Goal: Information Seeking & Learning: Learn about a topic

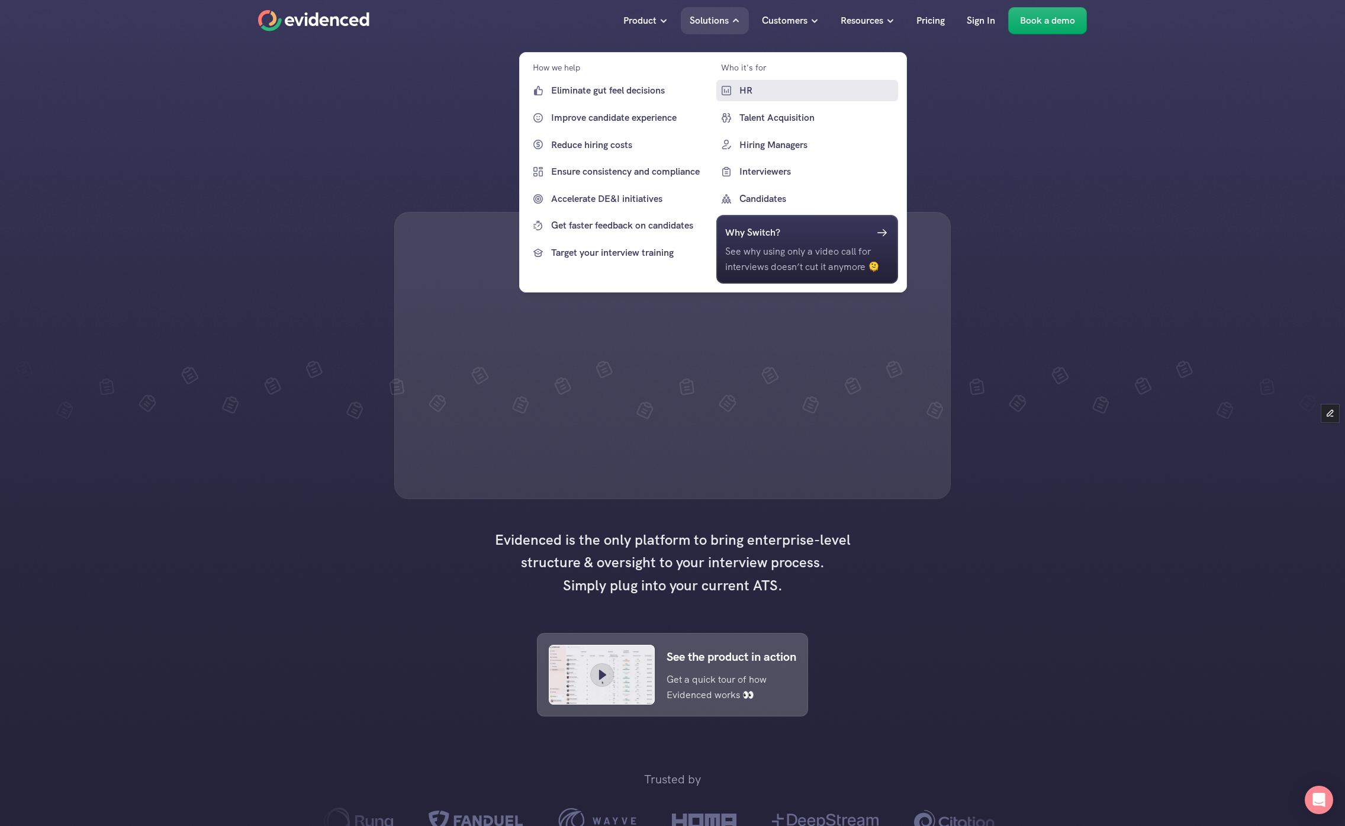
click at [745, 96] on p "HR" at bounding box center [817, 90] width 156 height 15
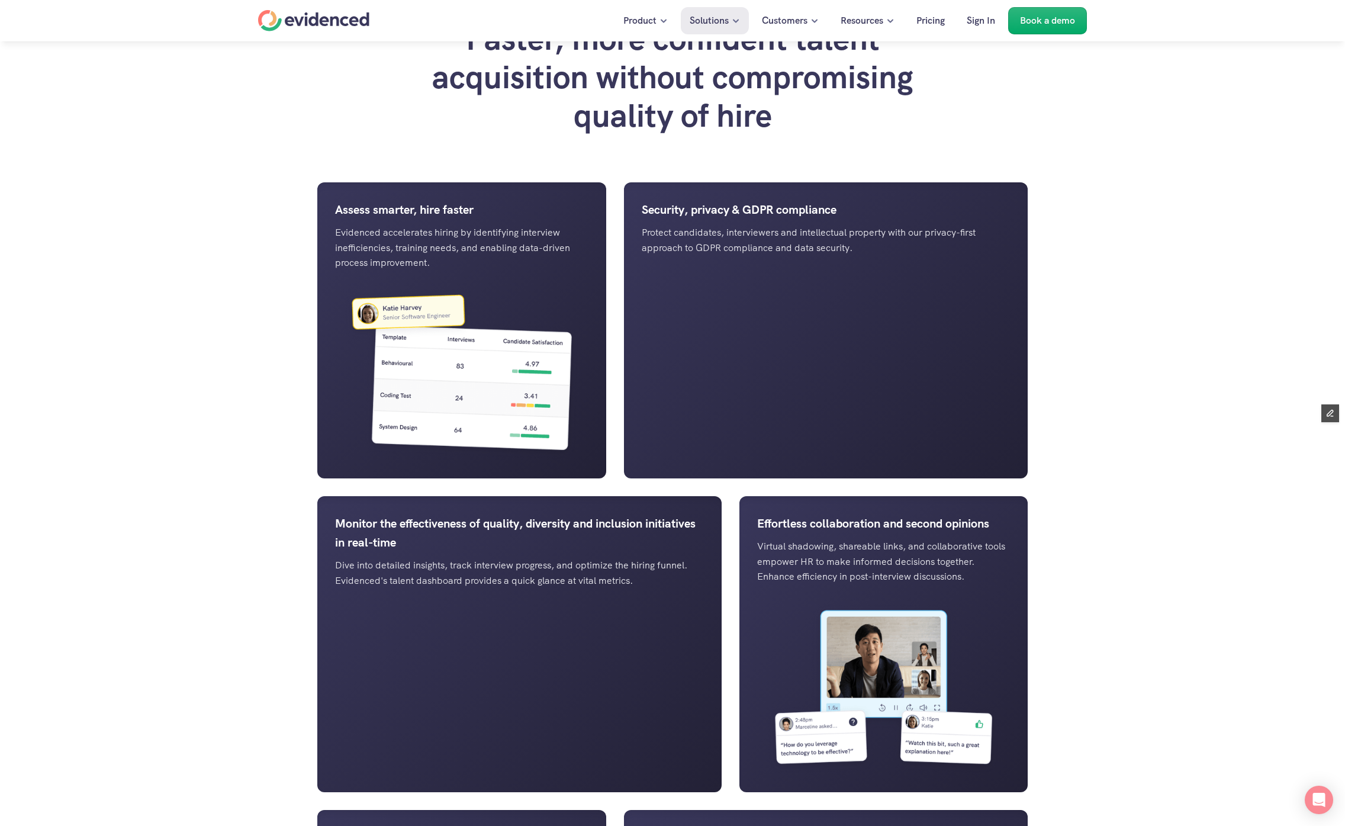
scroll to position [981, 0]
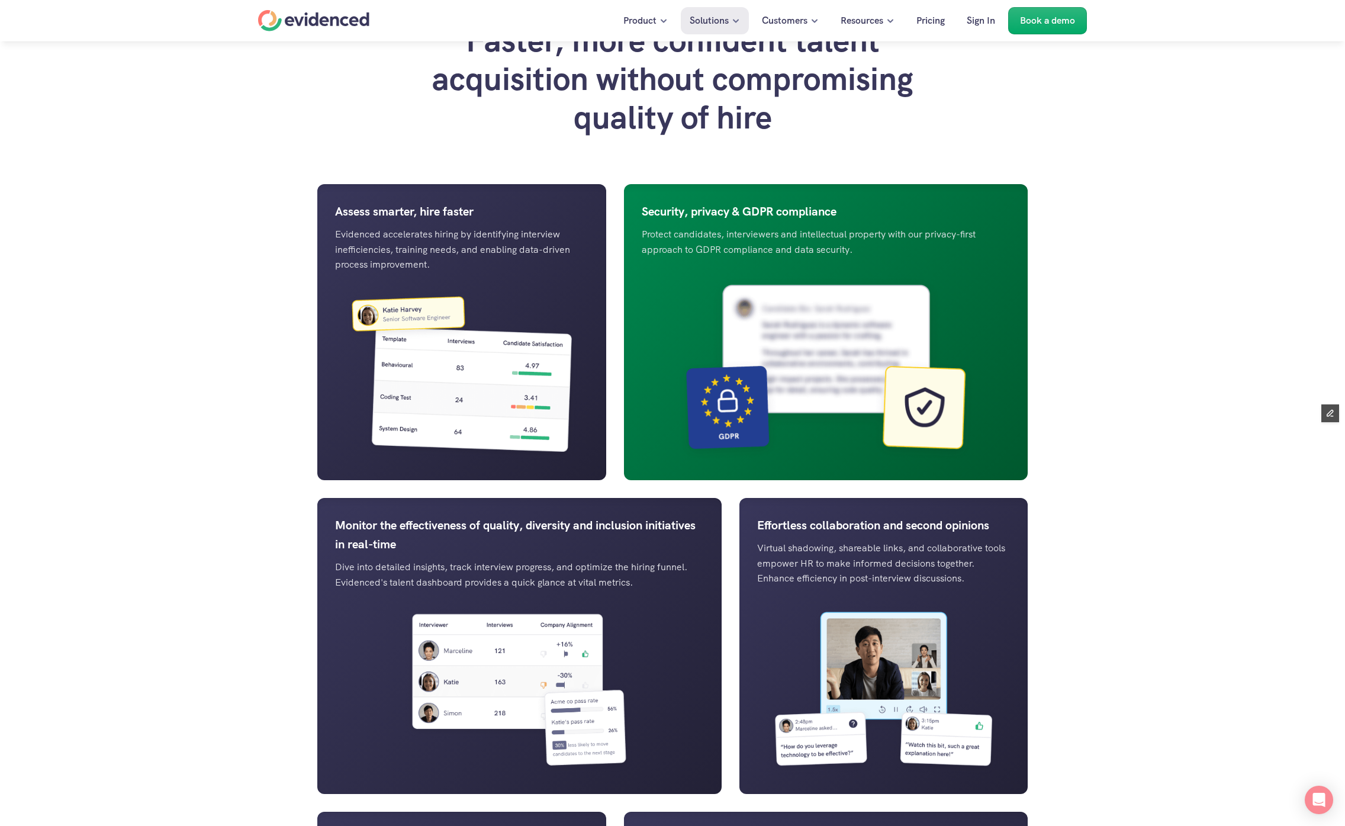
click at [714, 221] on p "Security, privacy & GDPR compliance" at bounding box center [826, 211] width 369 height 19
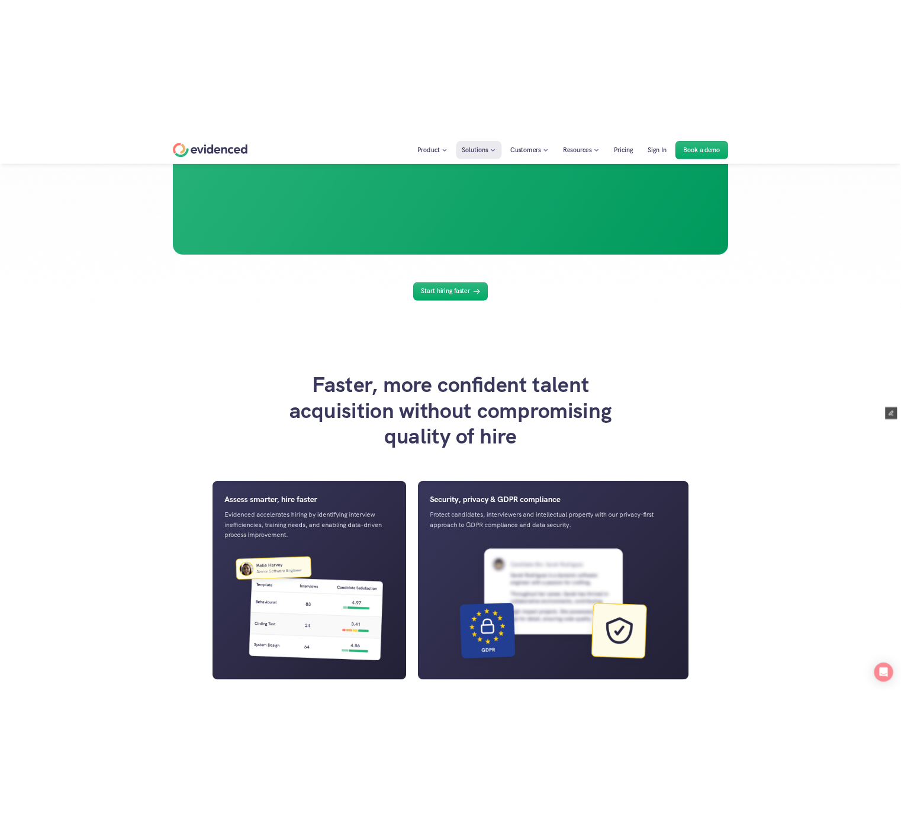
scroll to position [611, 0]
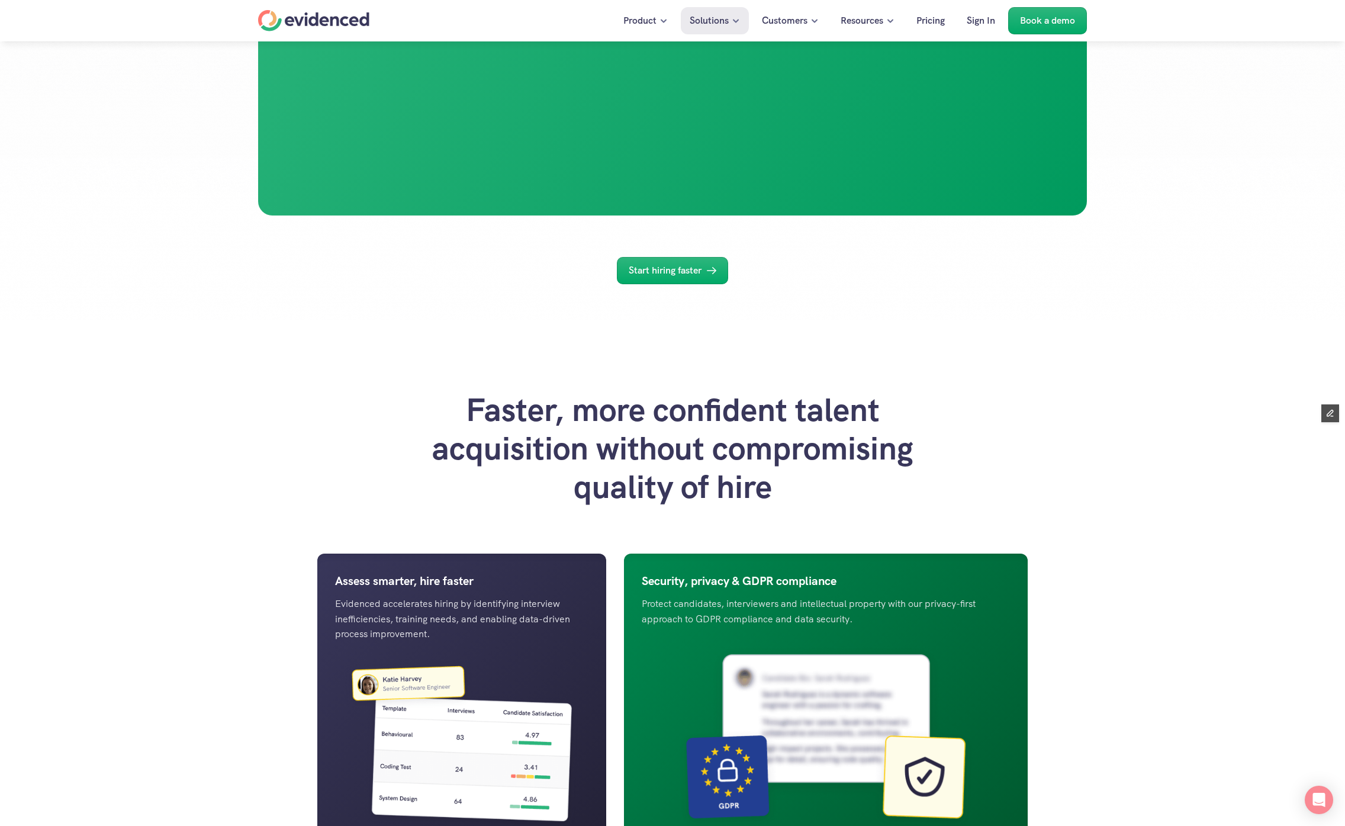
drag, startPoint x: 820, startPoint y: 227, endPoint x: 845, endPoint y: 283, distance: 61.5
drag, startPoint x: 691, startPoint y: 281, endPoint x: 734, endPoint y: 484, distance: 207.7
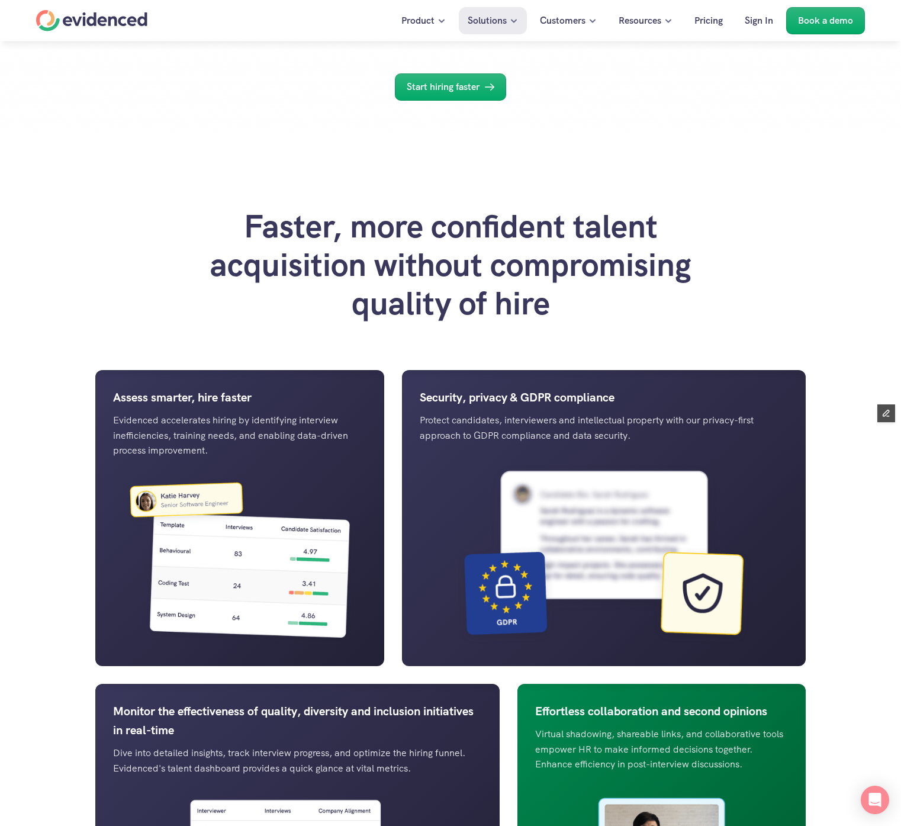
scroll to position [797, 0]
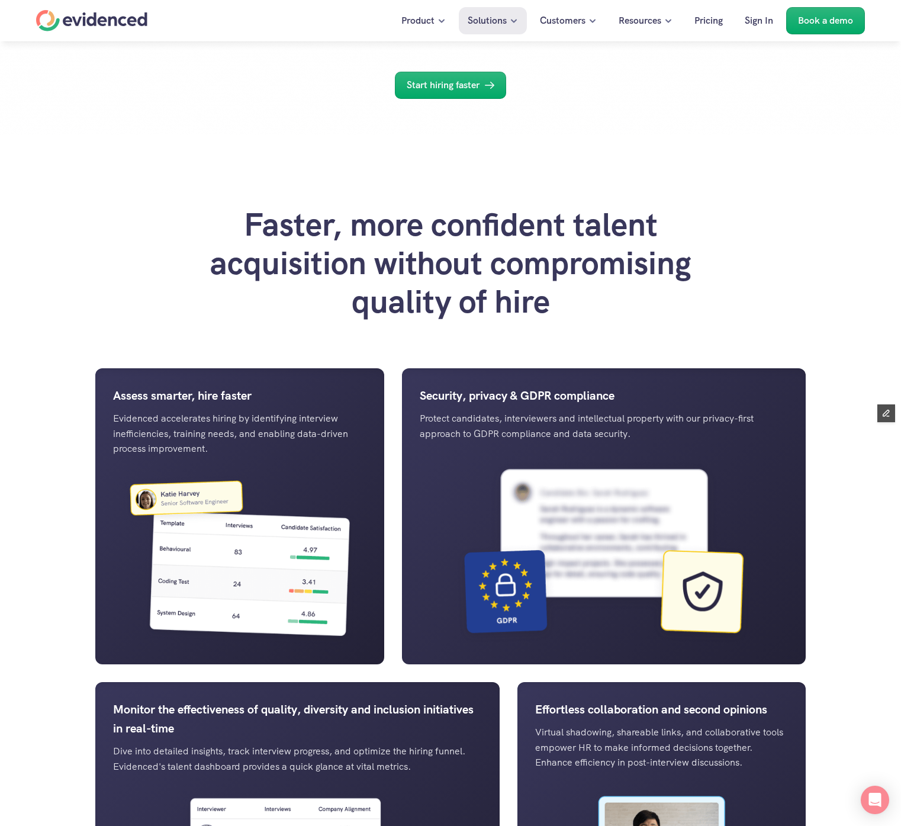
click at [881, 479] on div "Faster, more confident talent acquisition without compromising quality of hire …" at bounding box center [450, 779] width 901 height 1290
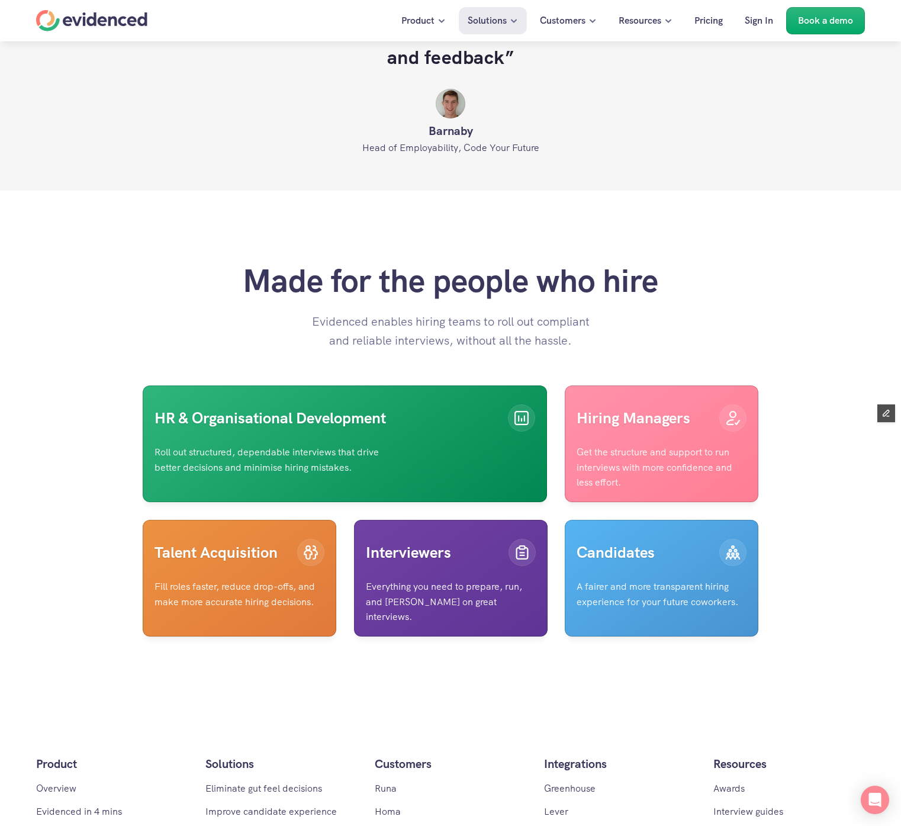
scroll to position [2733, 0]
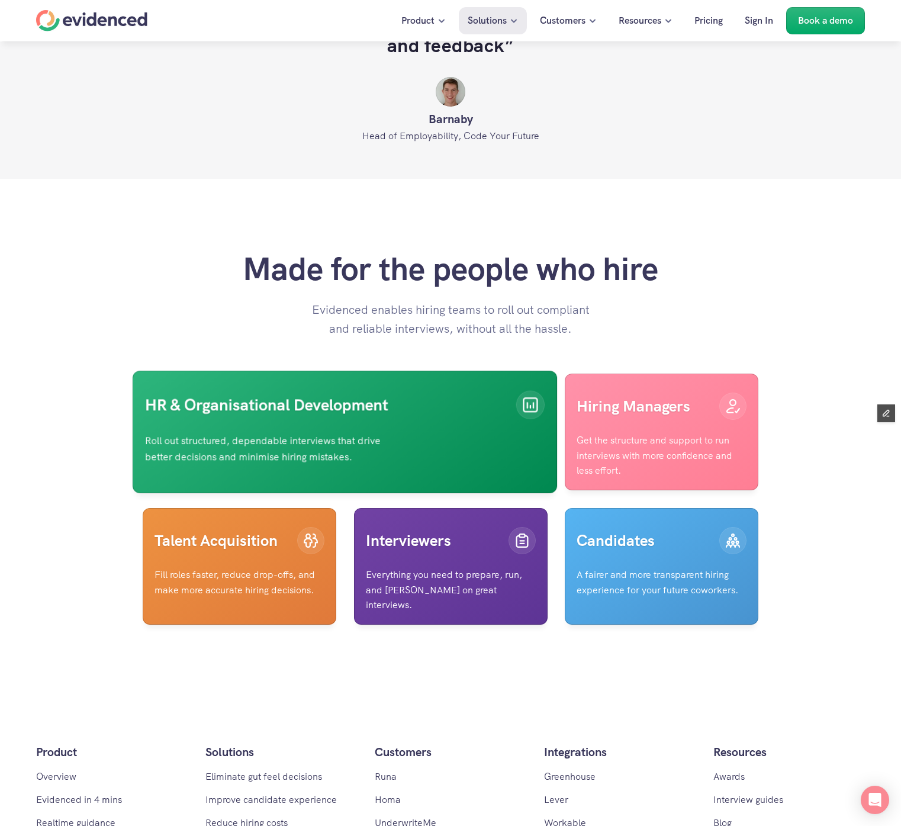
click at [381, 416] on p "HR & Organisational Development" at bounding box center [324, 405] width 359 height 22
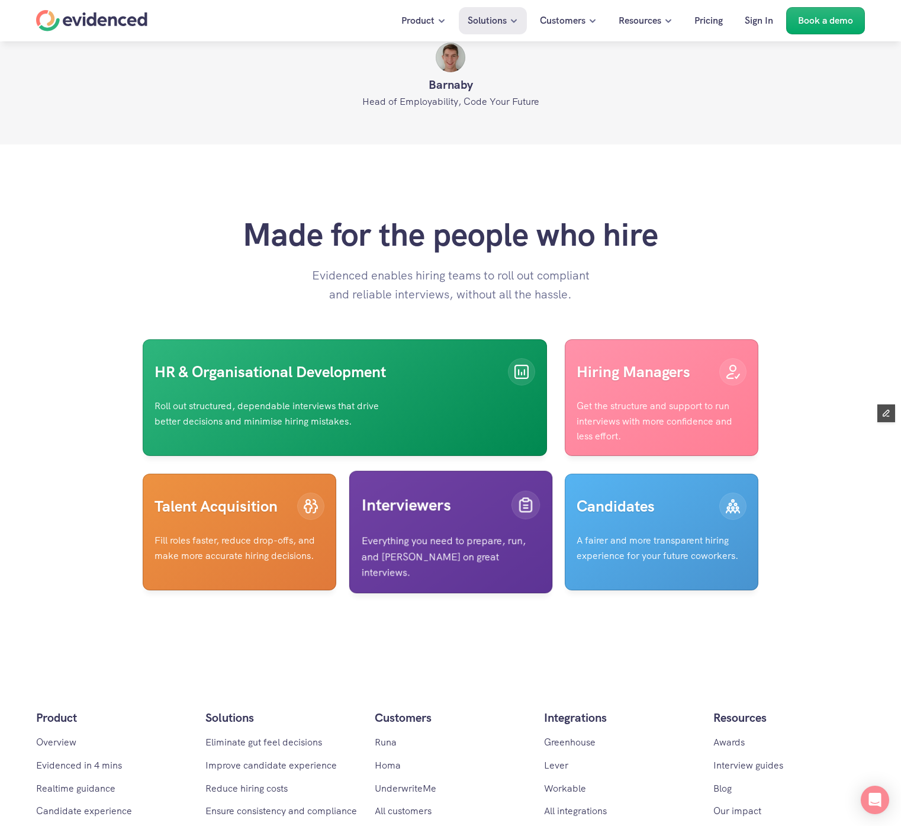
scroll to position [2768, 0]
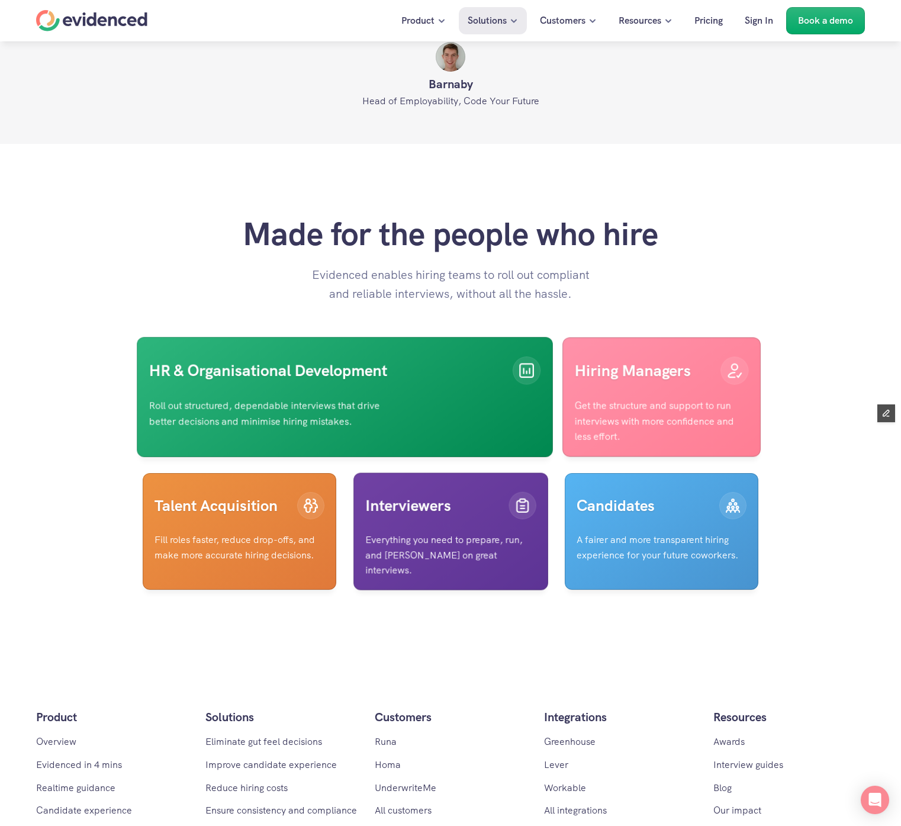
click at [588, 442] on link "Hiring Managers Get the structure and support to run interviews with more confi…" at bounding box center [661, 396] width 198 height 119
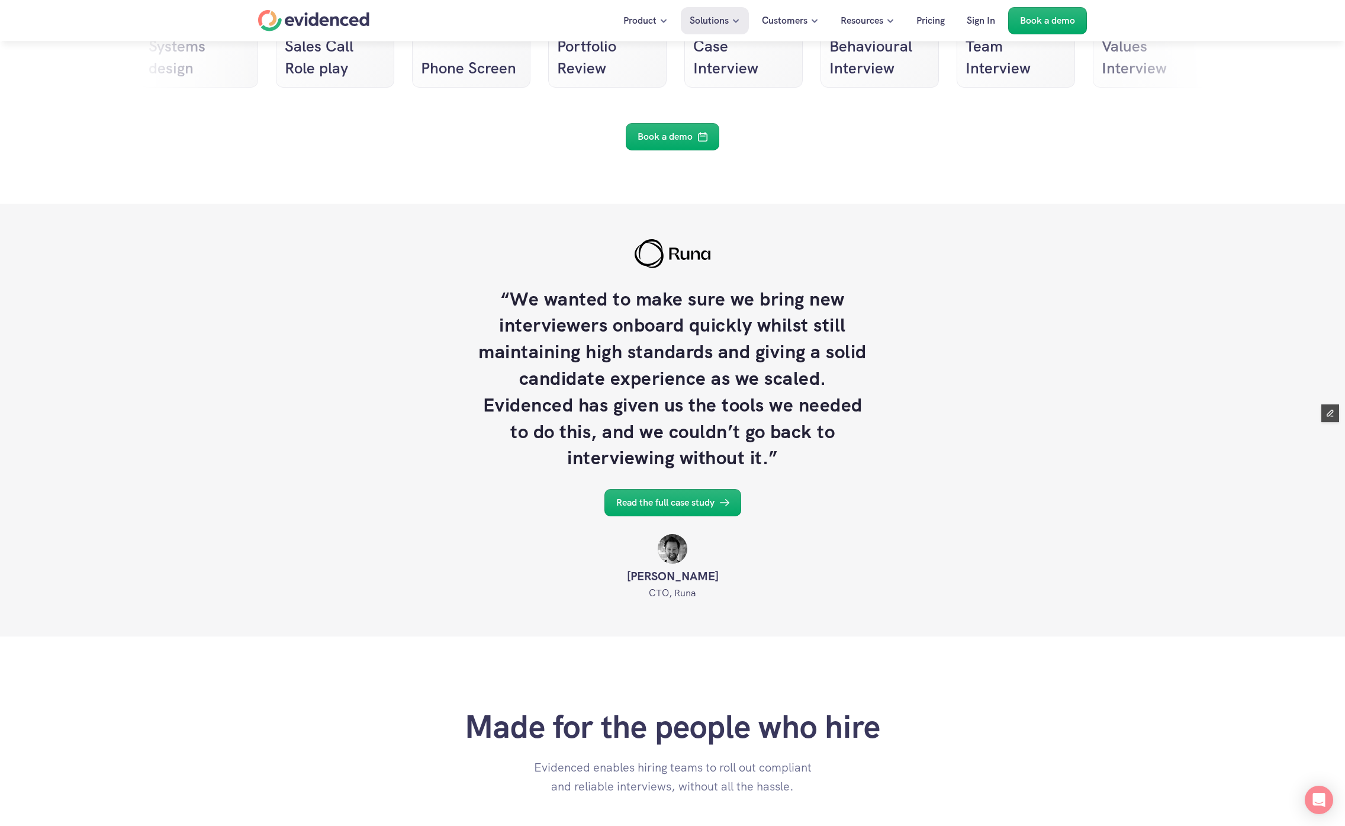
scroll to position [2361, 0]
click at [358, 516] on div "“We wanted to make sure we bring new interviewers onboard quickly whilst still …" at bounding box center [672, 420] width 1345 height 433
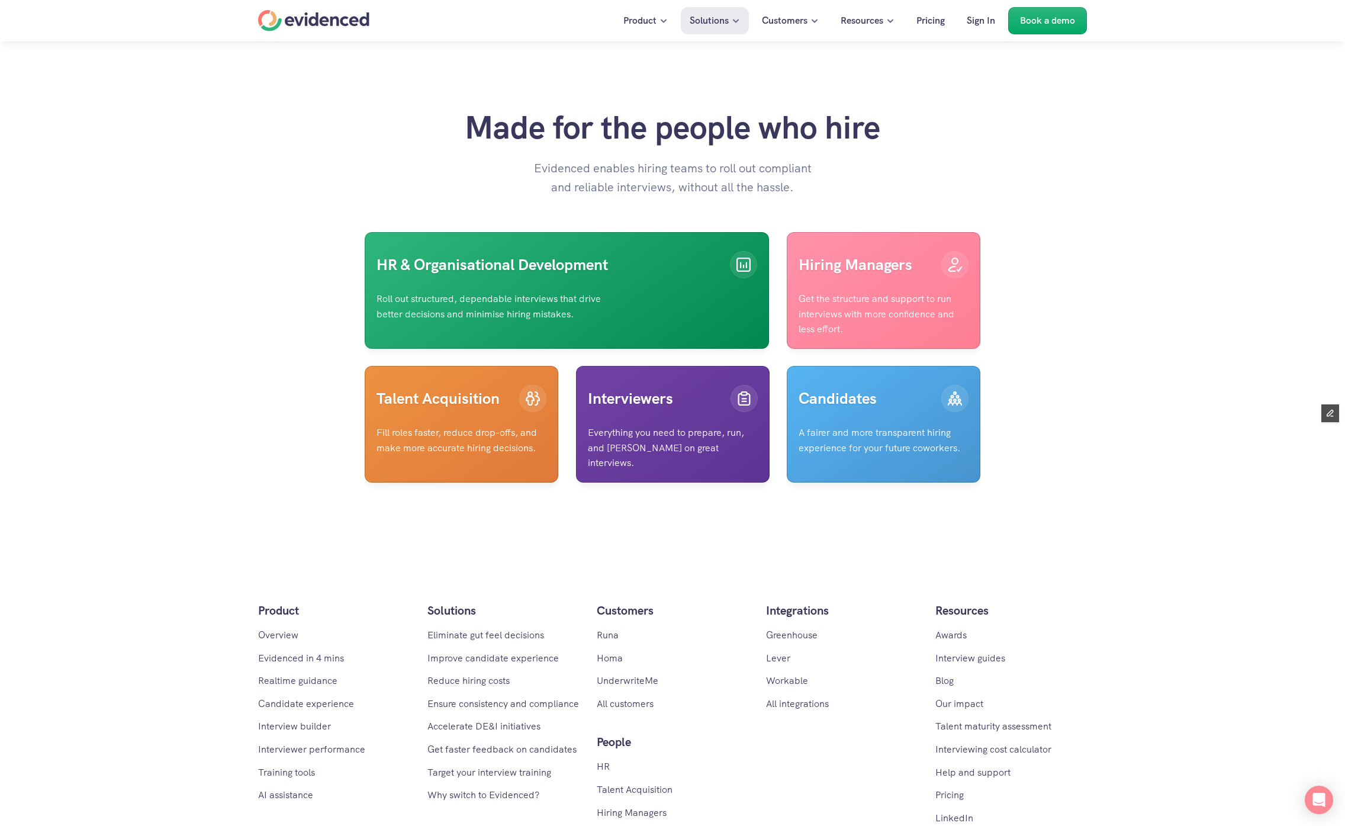
scroll to position [3060, 0]
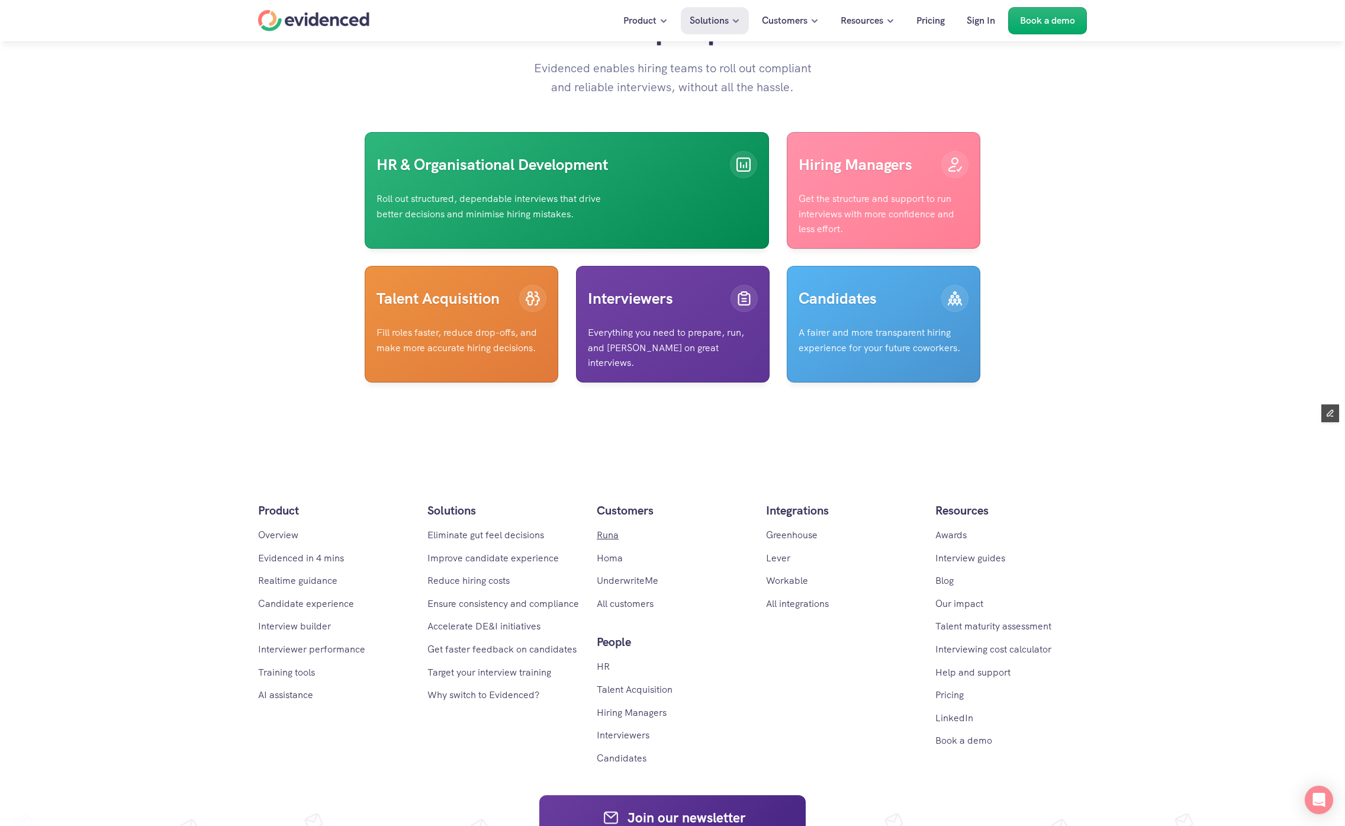
click at [608, 541] on link "Runa" at bounding box center [608, 535] width 22 height 12
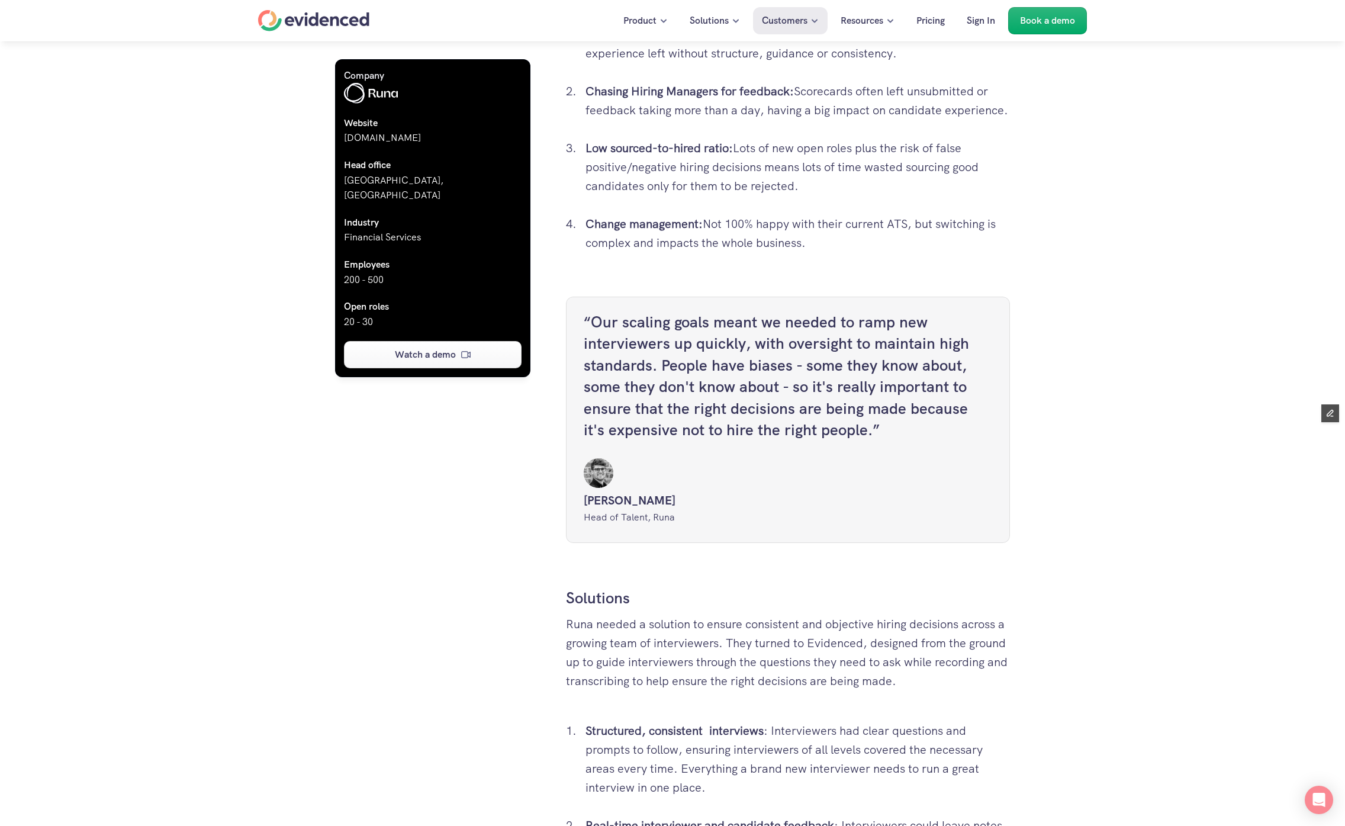
scroll to position [1334, 0]
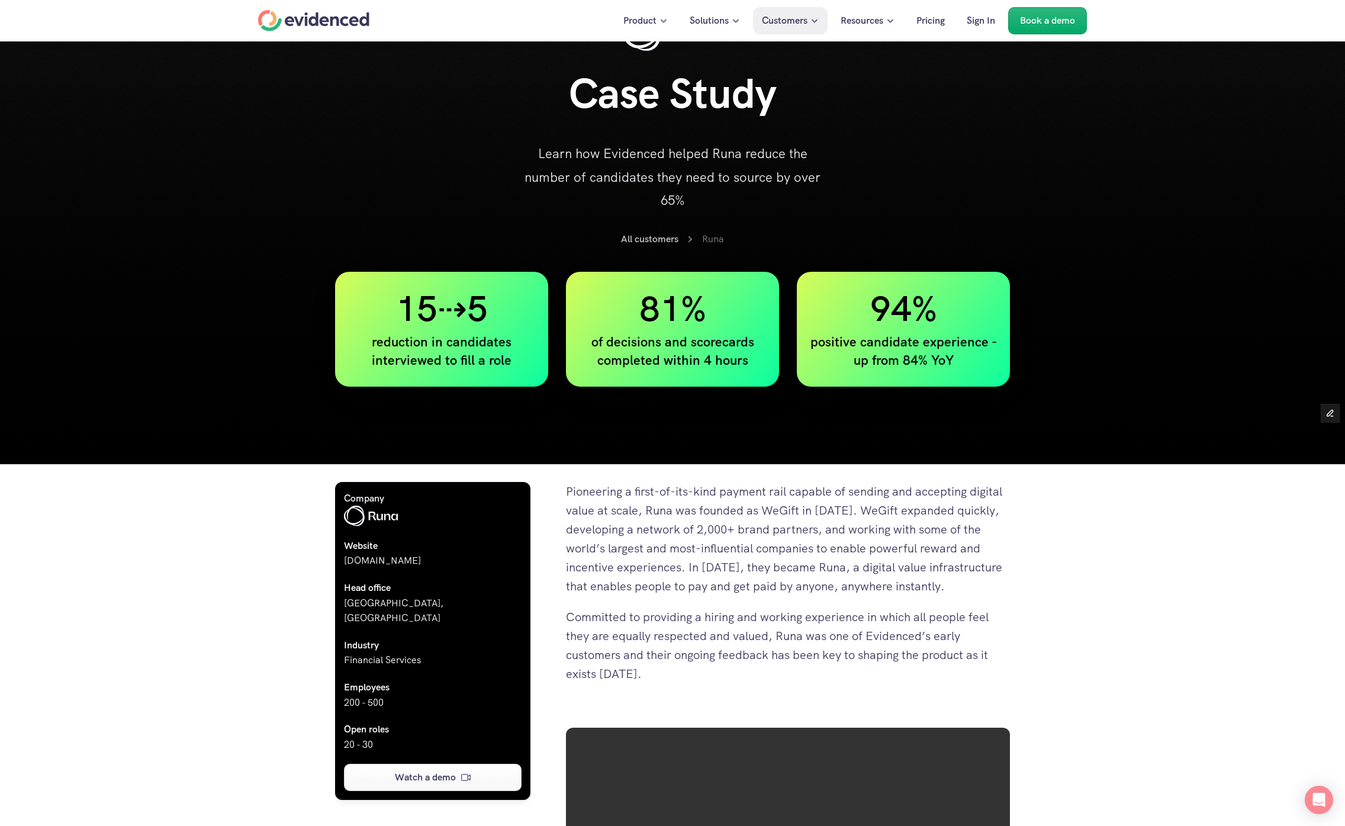
scroll to position [69, 0]
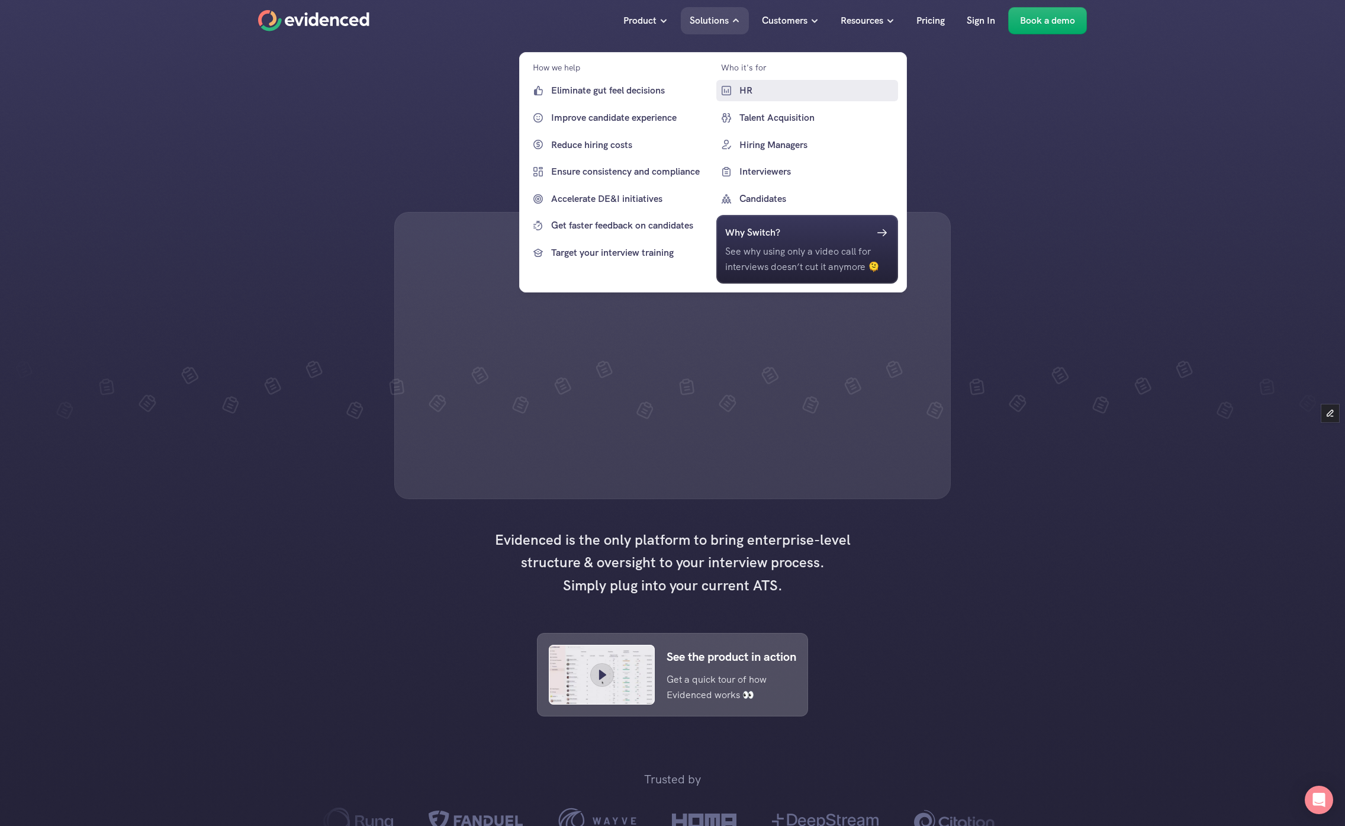
click at [746, 92] on p "HR" at bounding box center [817, 90] width 156 height 15
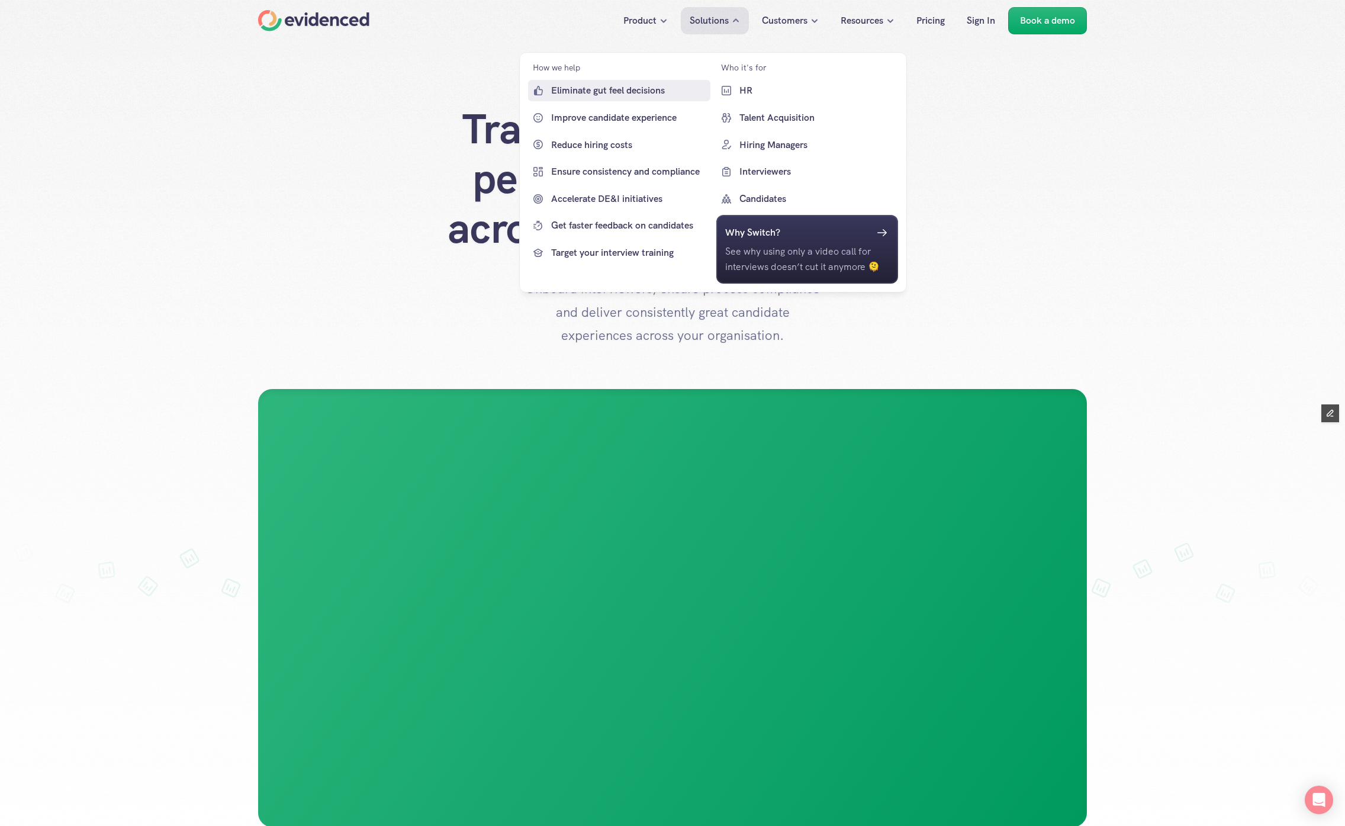
click at [600, 100] on link "Eliminate gut feel decisions" at bounding box center [619, 90] width 182 height 21
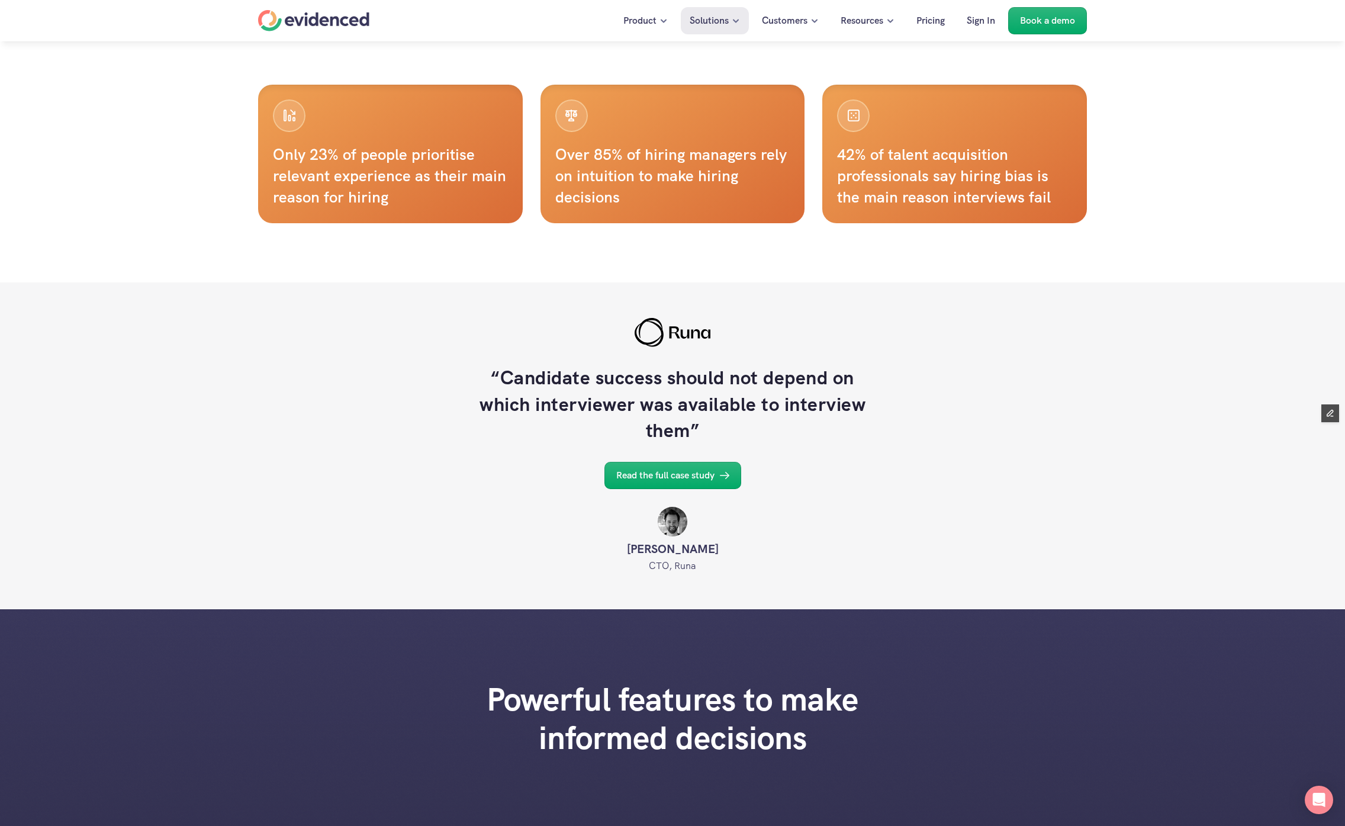
scroll to position [544, 0]
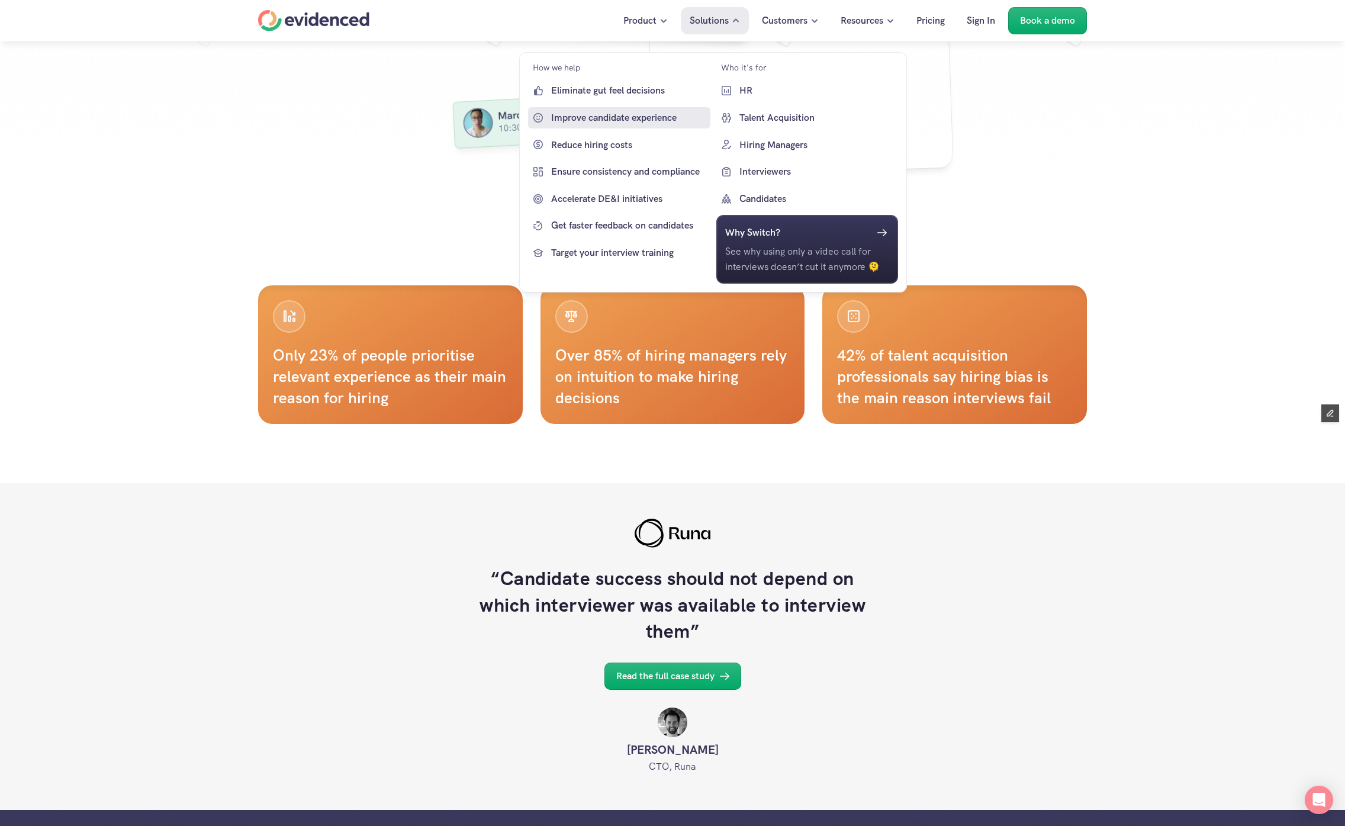
click at [631, 127] on link "Improve candidate experience" at bounding box center [619, 117] width 182 height 21
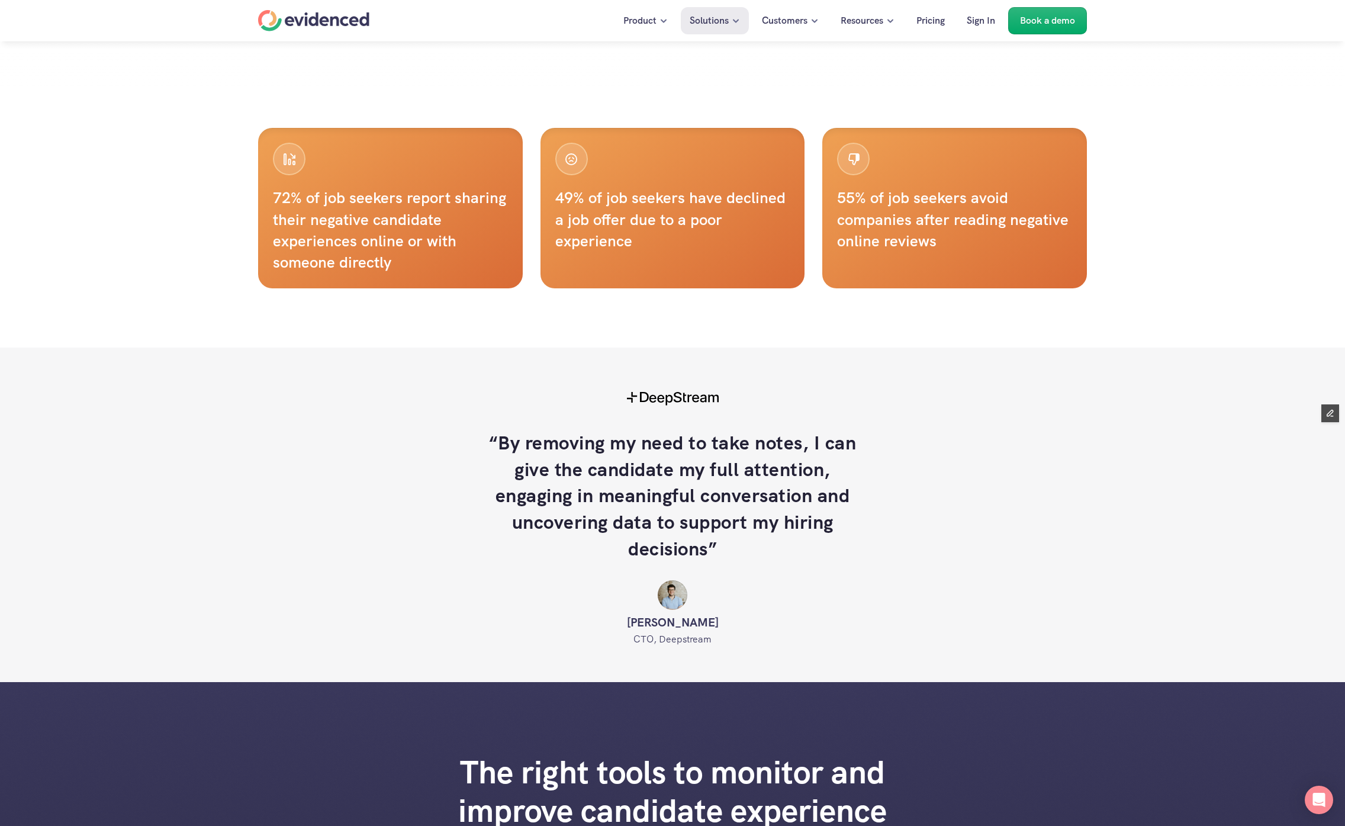
scroll to position [748, 0]
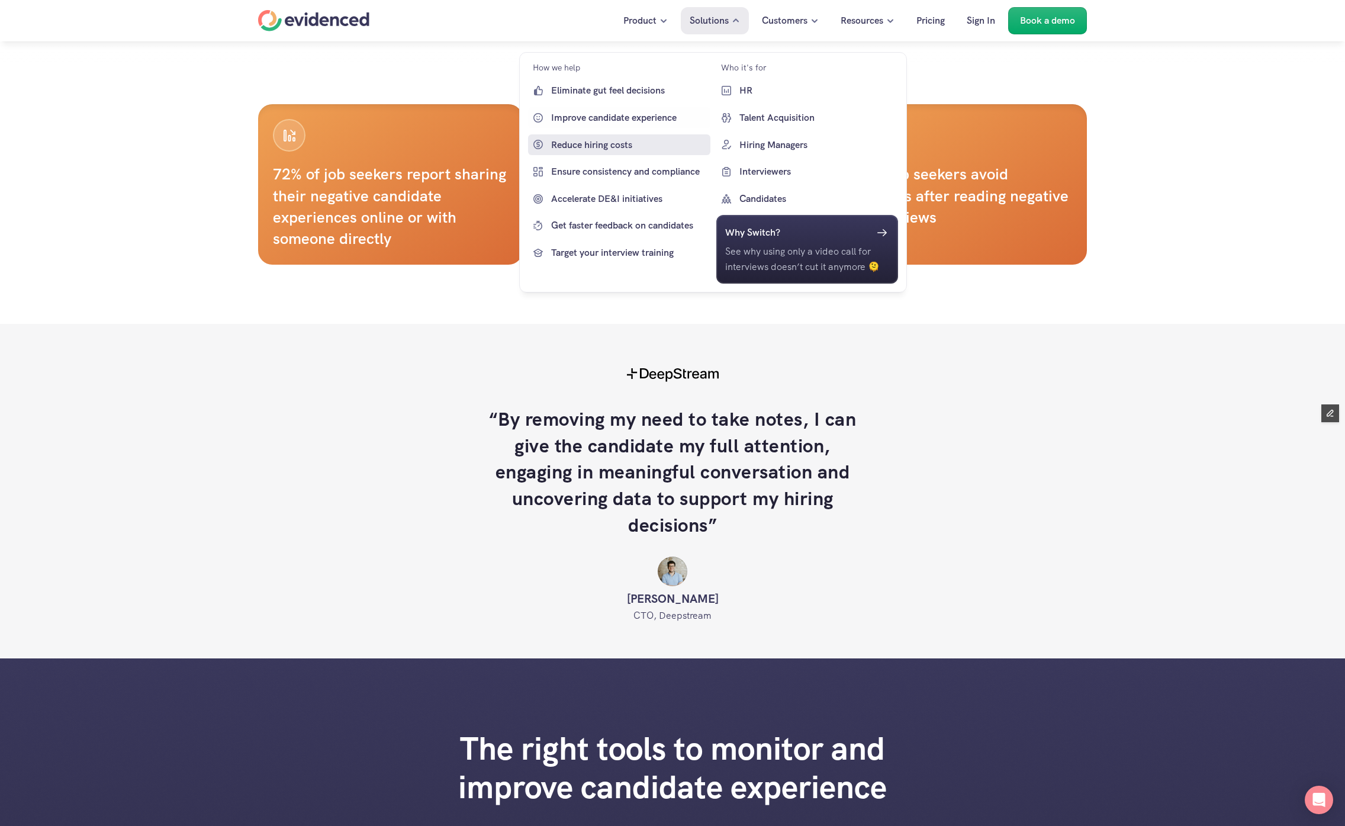
click at [615, 139] on p "Reduce hiring costs" at bounding box center [629, 144] width 156 height 15
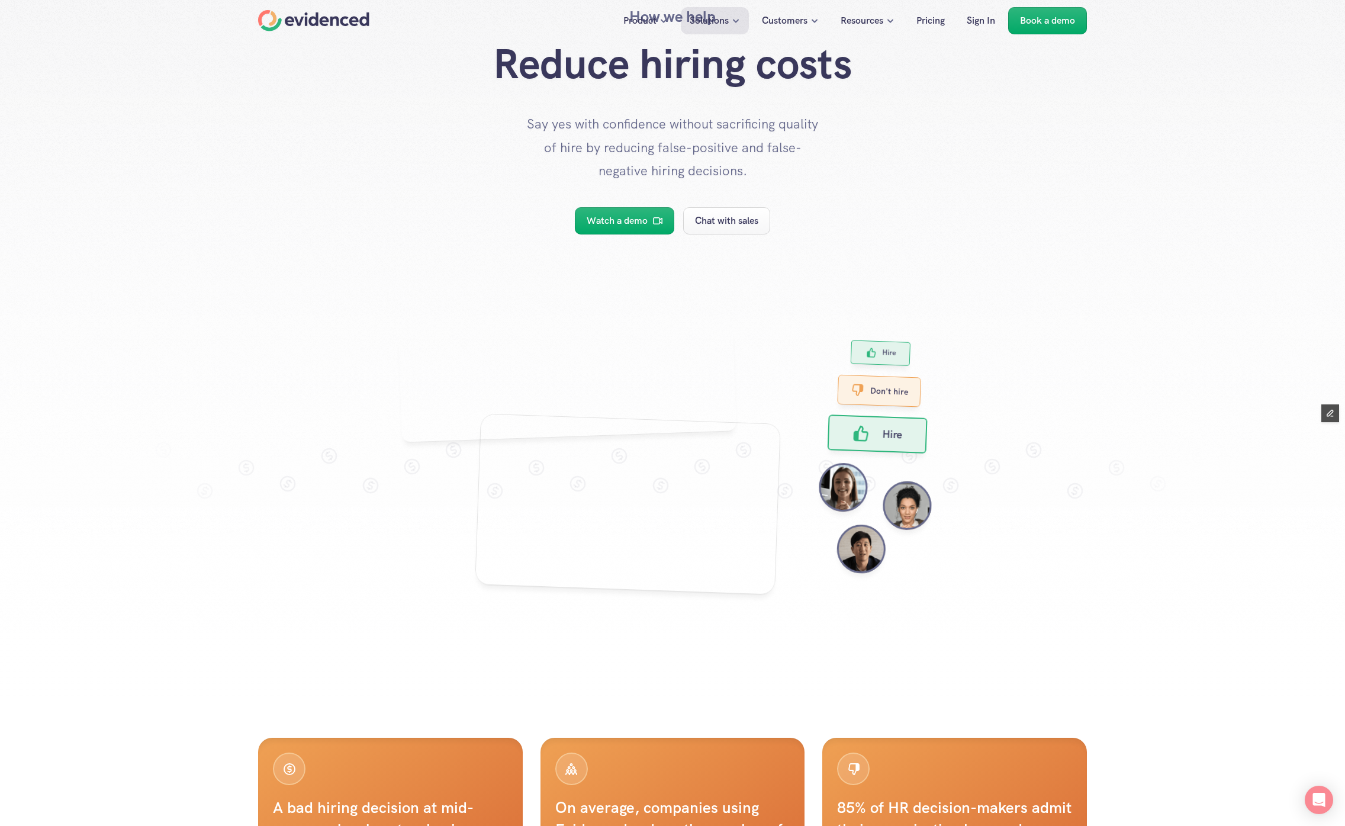
scroll to position [397, 0]
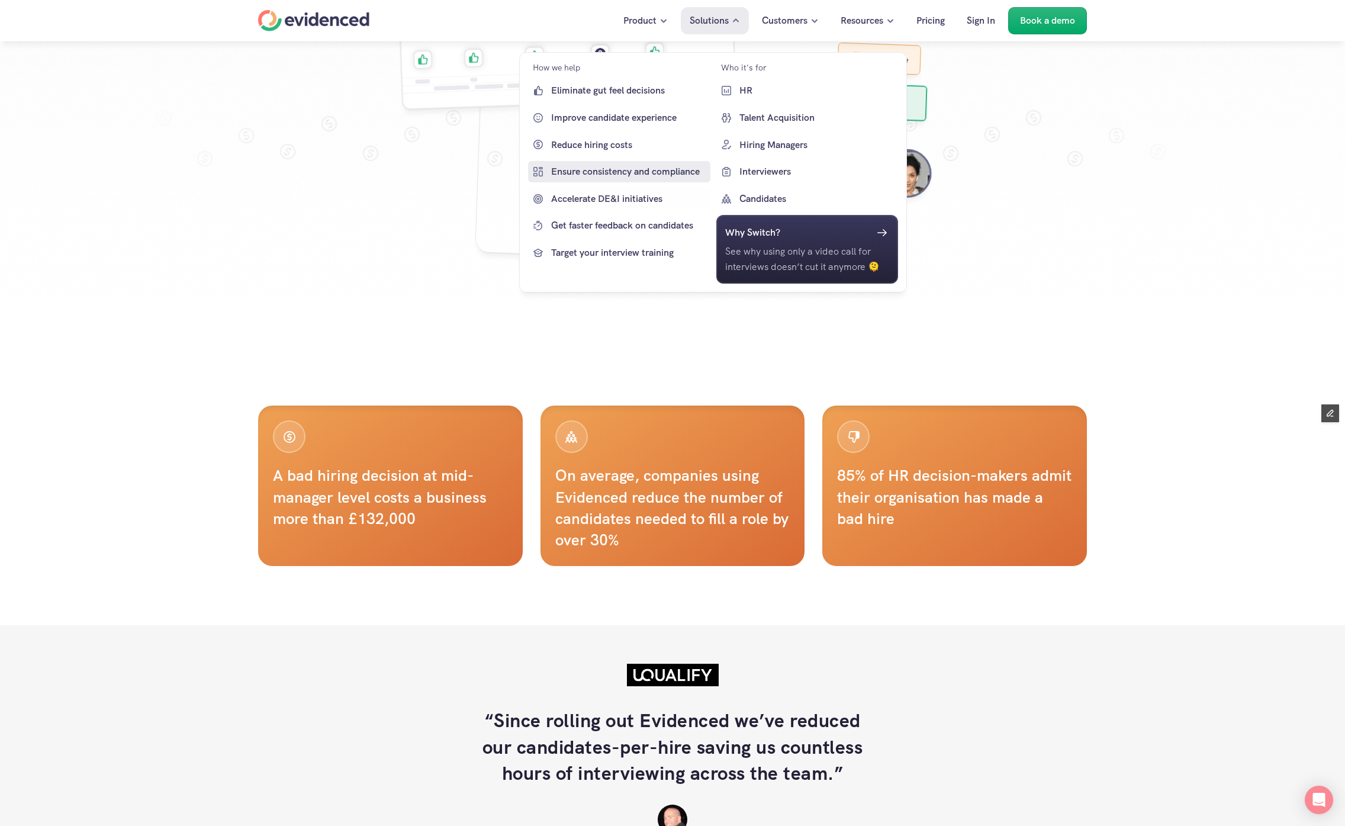
click at [638, 169] on p "Ensure consistency and compliance" at bounding box center [629, 171] width 156 height 15
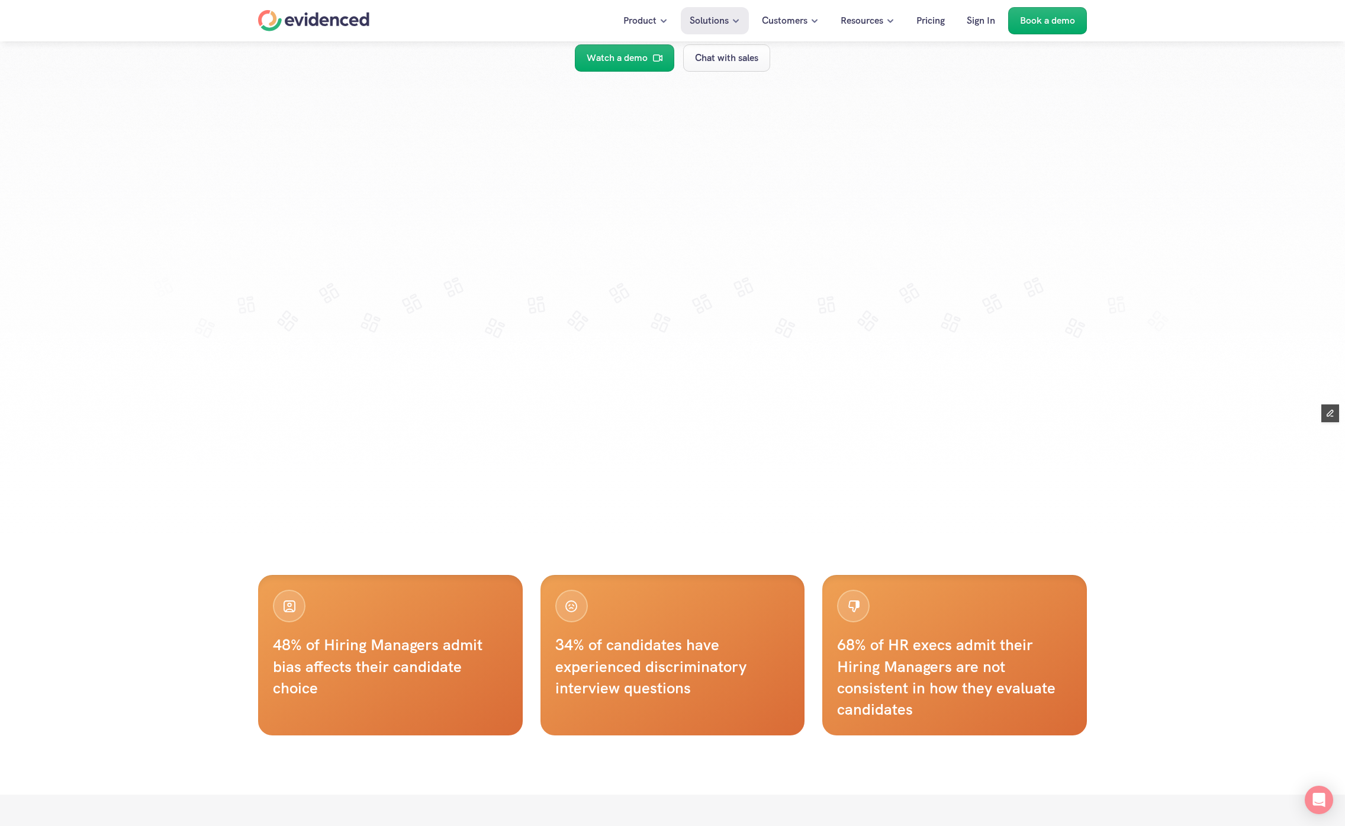
scroll to position [415, 0]
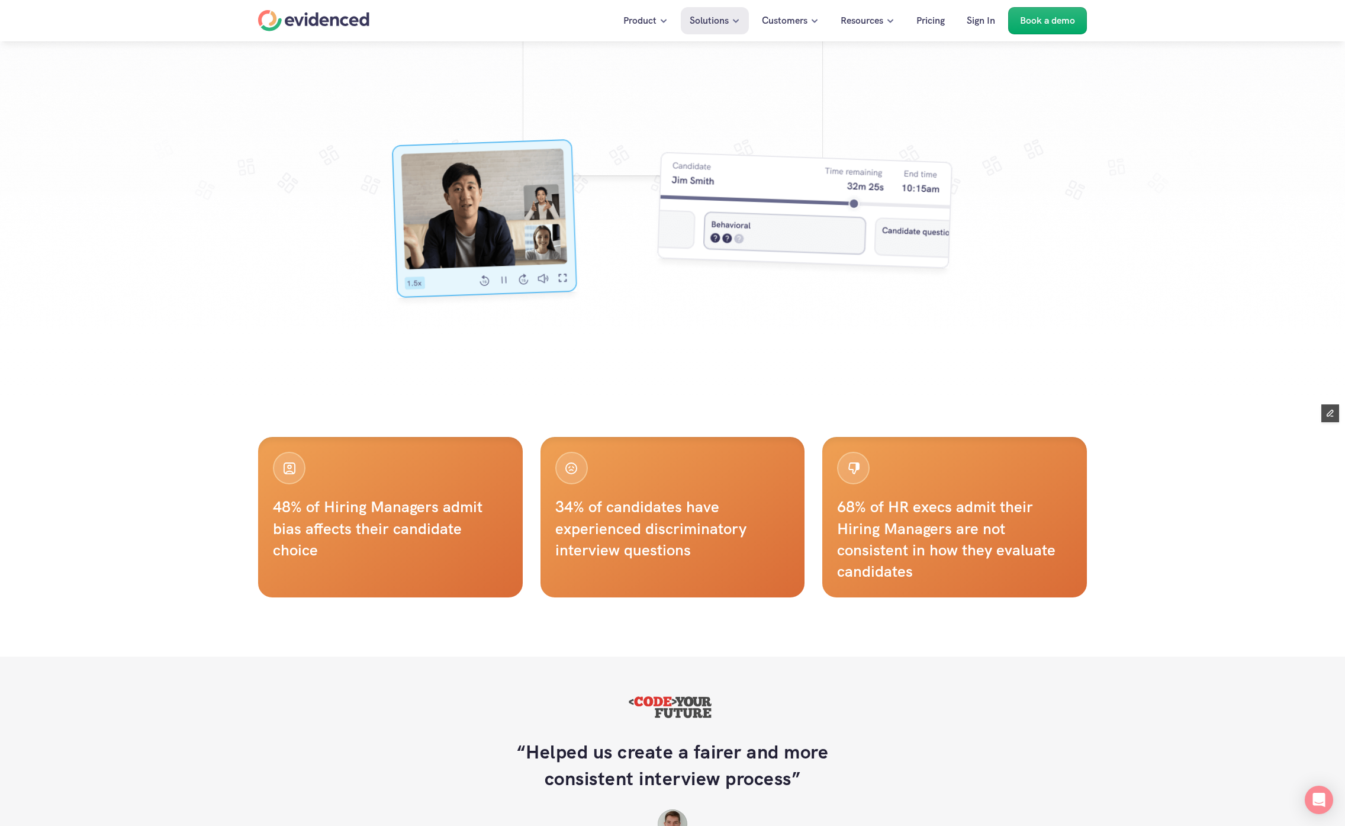
click at [621, 516] on h4 "34% of candidates have experienced discriminatory interview questions" at bounding box center [672, 528] width 235 height 65
copy div "34% of candidates have experienced discriminatory interview questions"
click at [914, 560] on h4 "68% of HR execs admit their Hiring Managers are not consistent in how they eval…" at bounding box center [954, 539] width 235 height 86
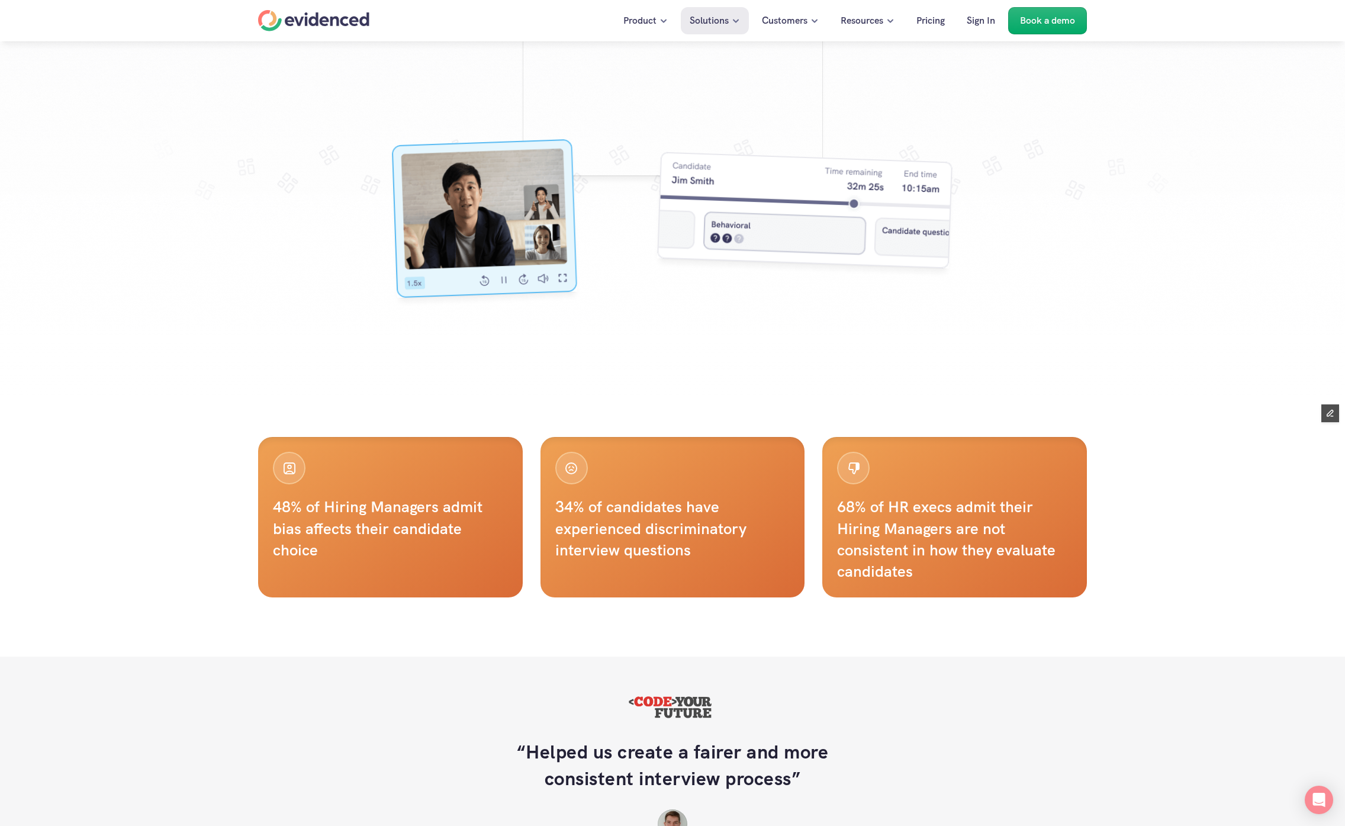
click at [914, 560] on h4 "68% of HR execs admit their Hiring Managers are not consistent in how they eval…" at bounding box center [954, 539] width 235 height 86
copy h4 "68% of HR execs admit their Hiring Managers are not consistent in how they eval…"
click at [363, 521] on h4 "48% of Hiring Managers admit bias affects their candidate choice" at bounding box center [390, 528] width 235 height 65
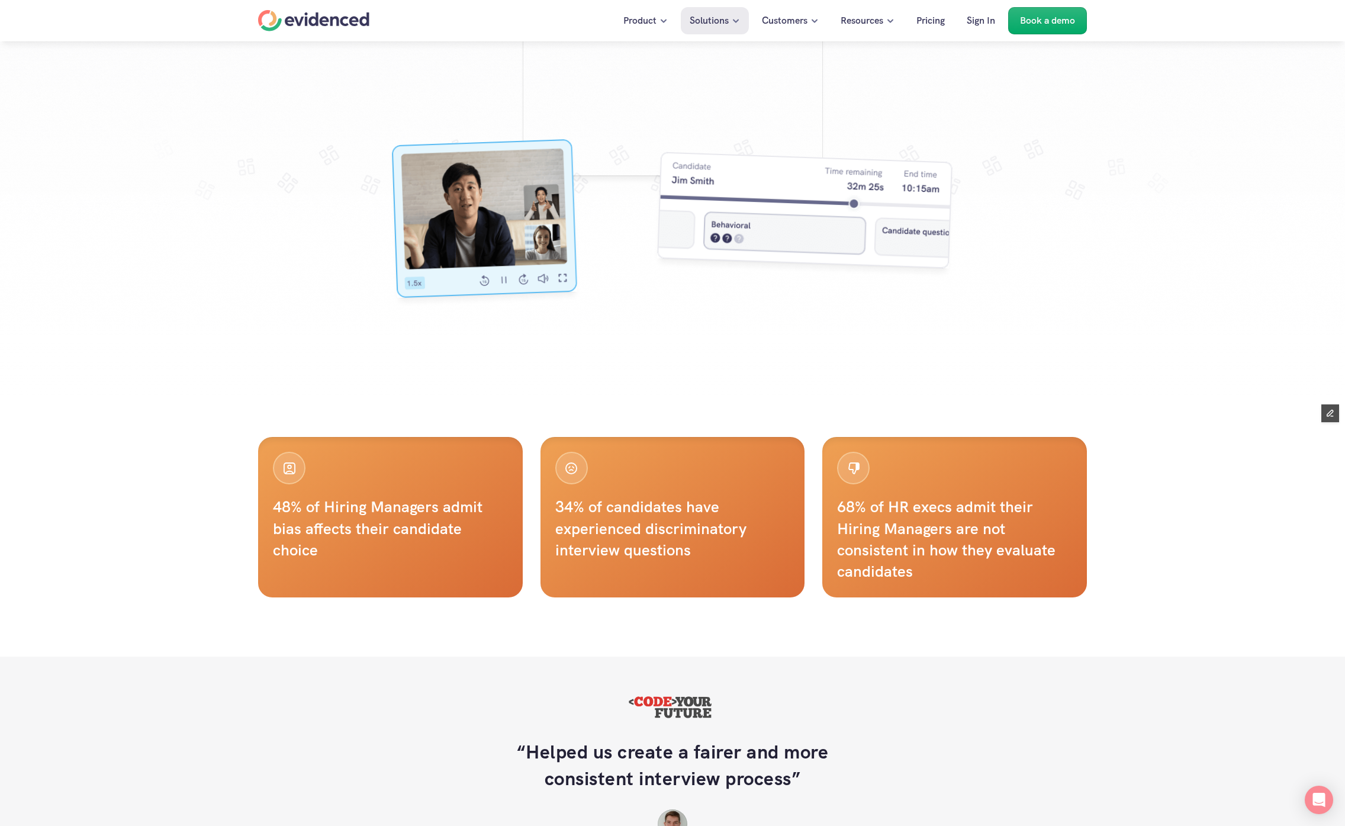
click at [363, 521] on h4 "48% of Hiring Managers admit bias affects their candidate choice" at bounding box center [390, 528] width 235 height 65
click at [91, 485] on div "48% of Hiring Managers admit bias affects their candidate choice 34% of candida…" at bounding box center [672, 525] width 1345 height 261
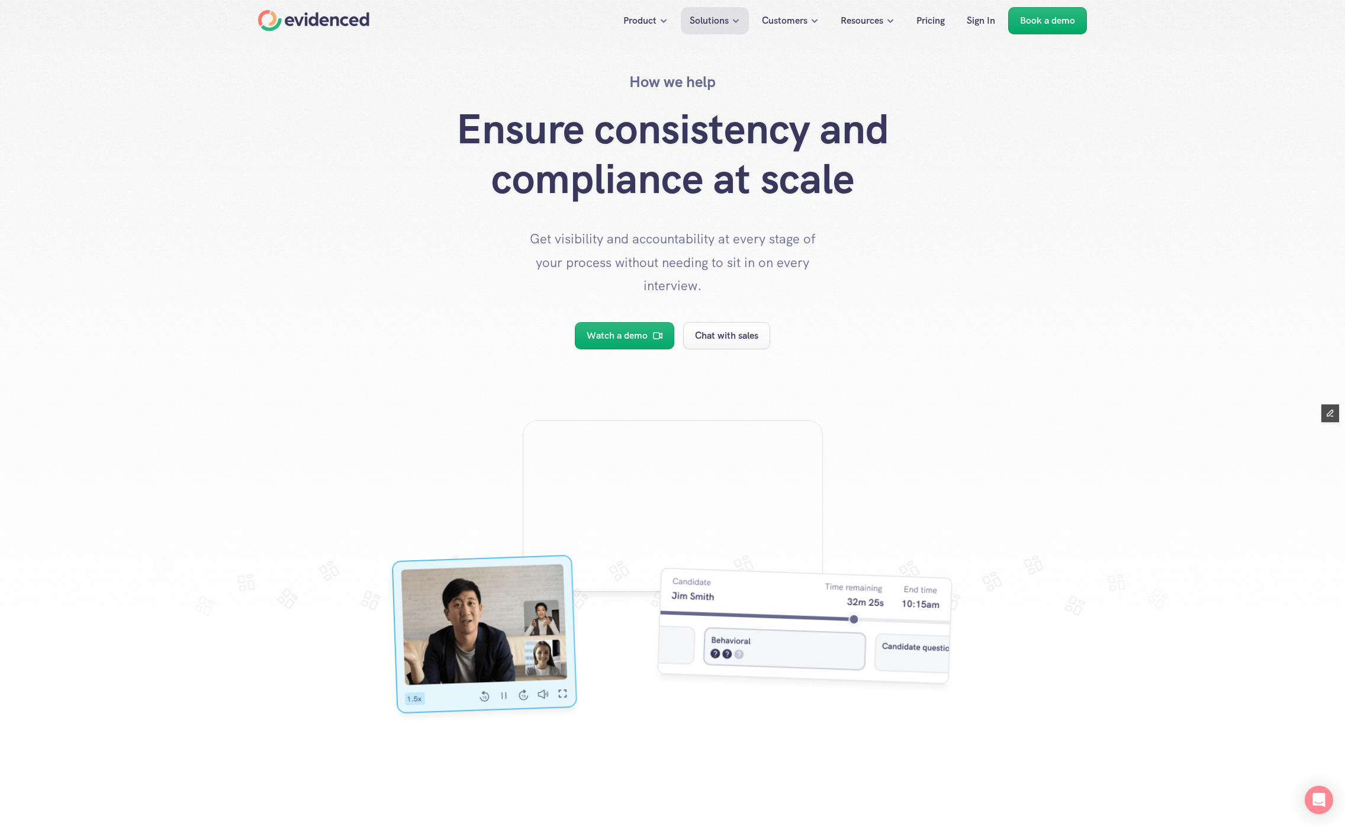
click at [338, 17] on div "Home" at bounding box center [313, 20] width 111 height 21
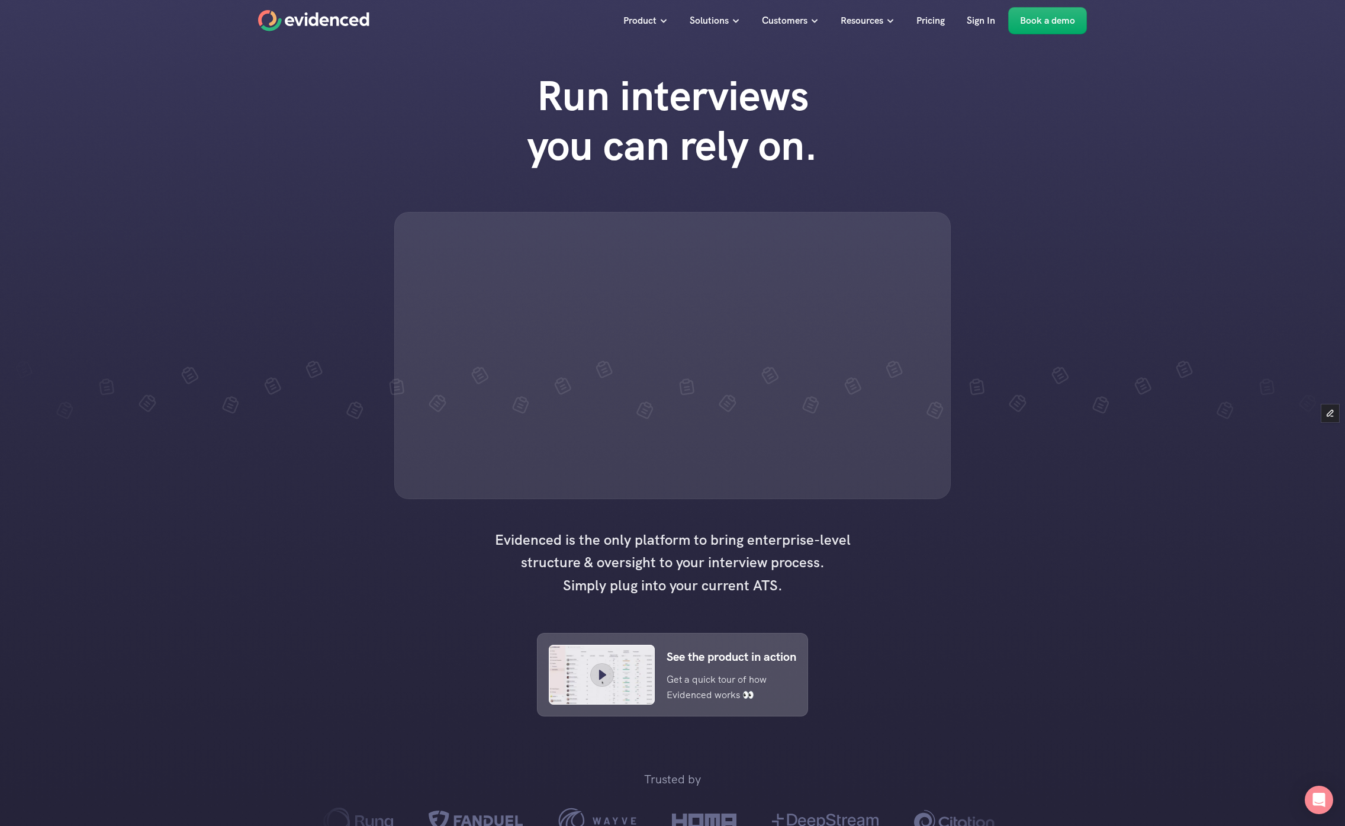
click at [192, 637] on div at bounding box center [672, 560] width 1345 height 1120
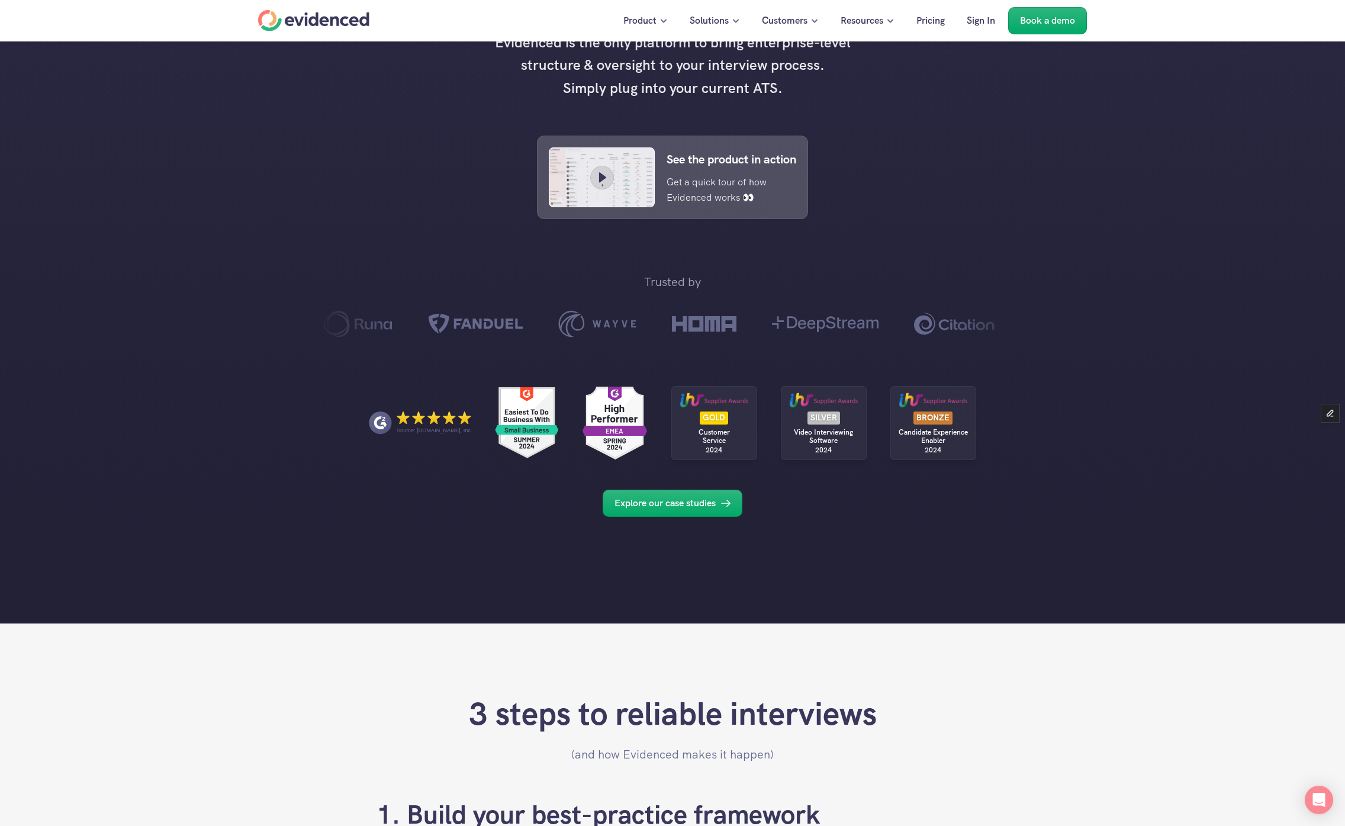
scroll to position [1007, 0]
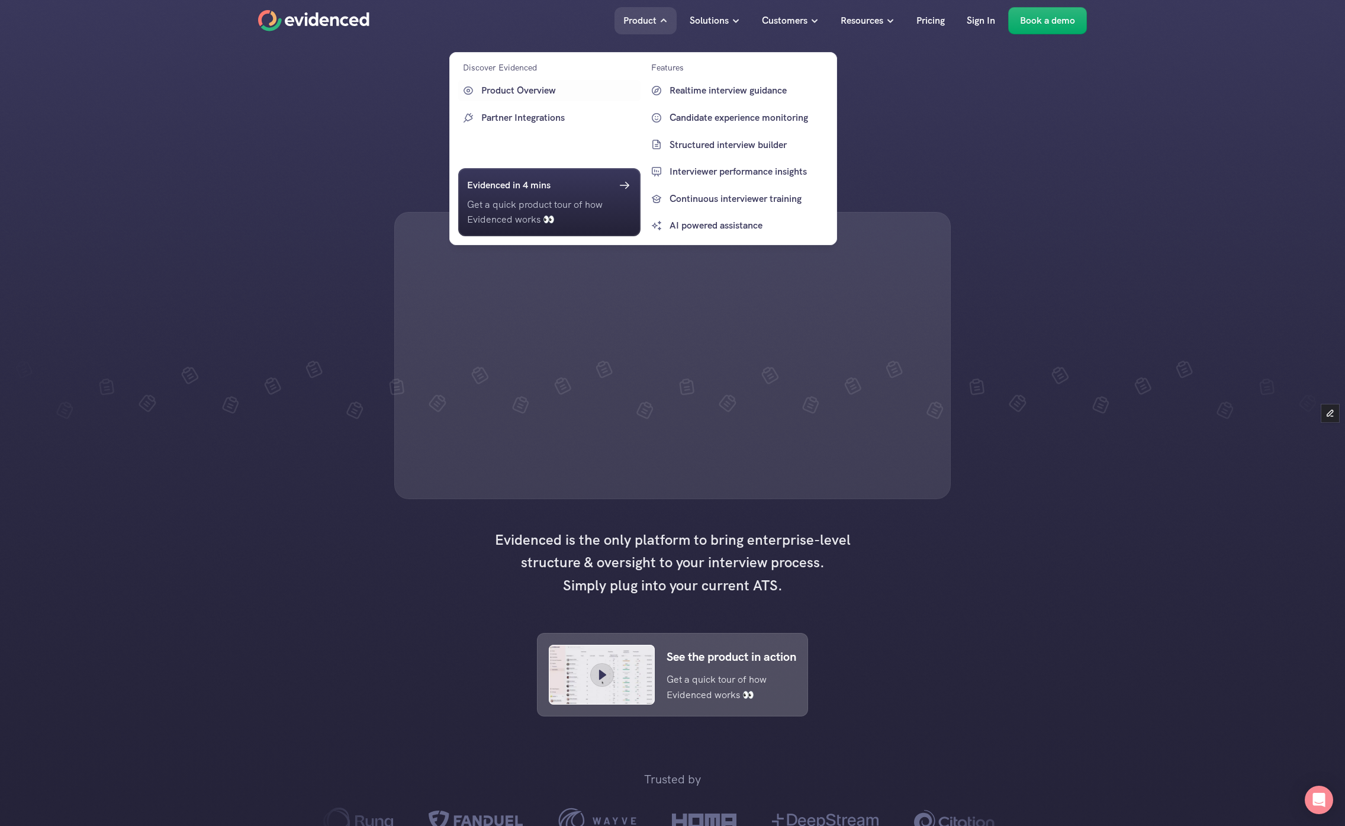
click at [545, 102] on div "Discover Evidenced Product Overview Partner Integrations Evidenced in 4 mins Ge…" at bounding box center [549, 148] width 182 height 175
click at [746, 91] on p "Realtime interview guidance" at bounding box center [747, 90] width 156 height 15
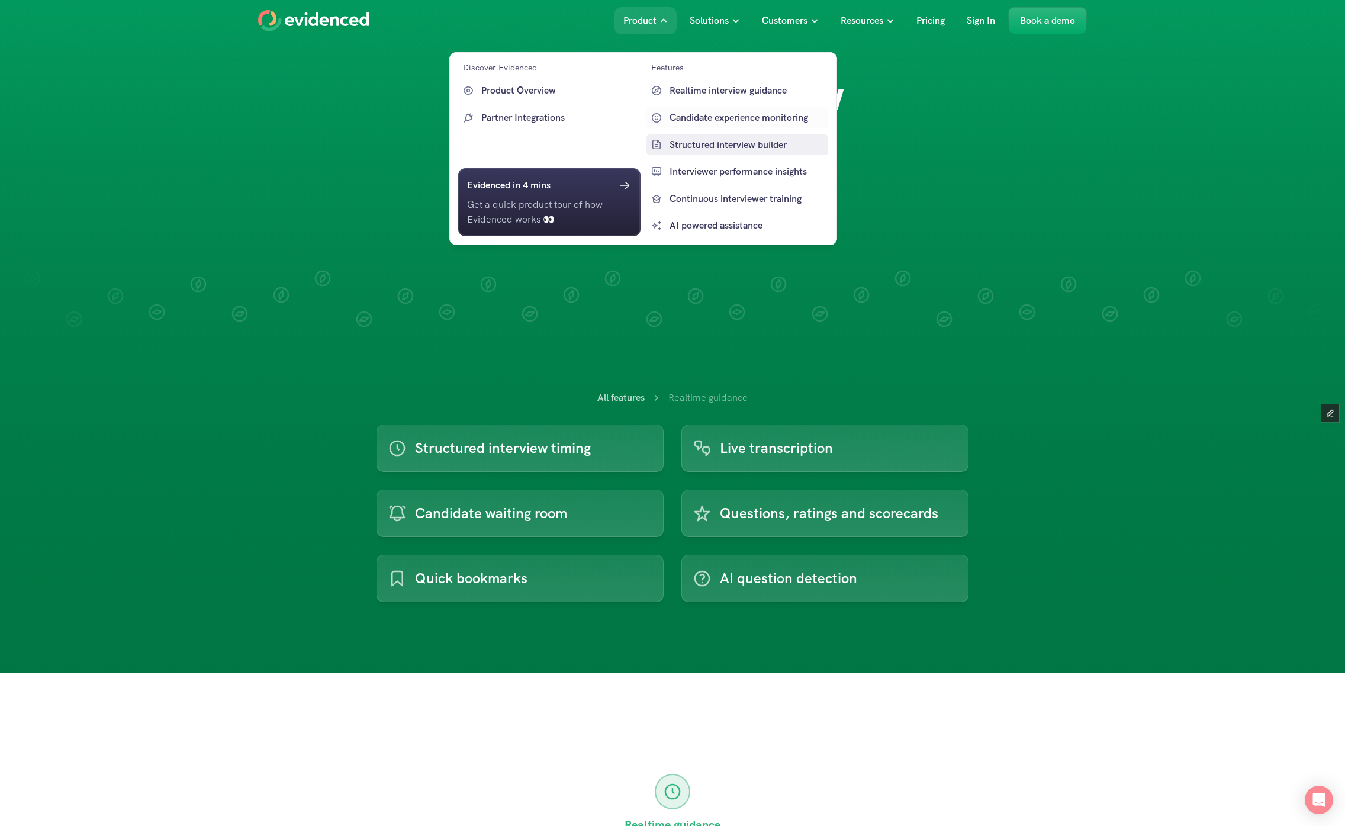
click at [749, 136] on link "Structured interview builder" at bounding box center [737, 144] width 182 height 21
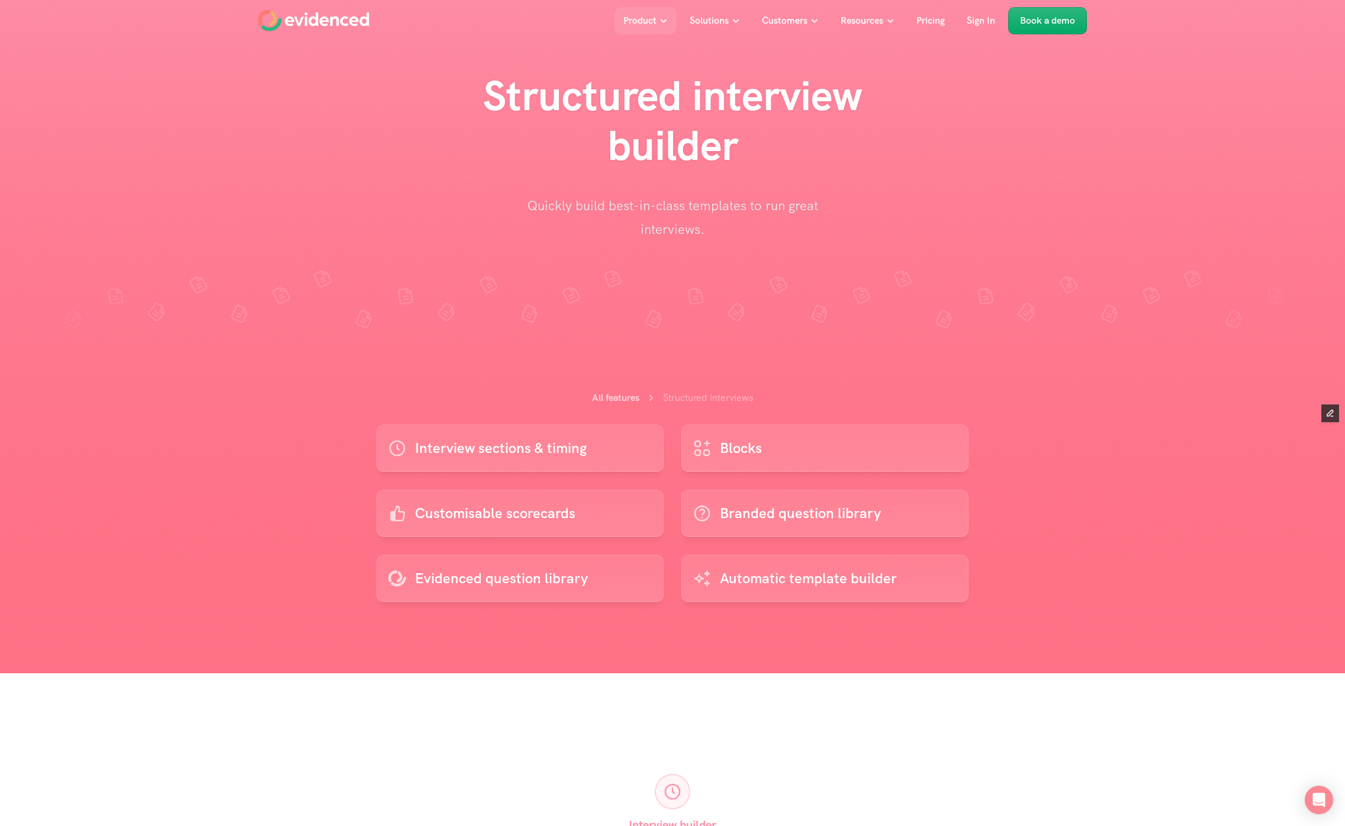
click at [638, 215] on p "Quickly build best-in-class templates to run great interviews." at bounding box center [672, 217] width 296 height 47
click at [664, 107] on h1 "Structured interview builder" at bounding box center [672, 120] width 473 height 99
click at [315, 239] on div "Structured interview builder Quickly build best-in-class templates to run great…" at bounding box center [672, 156] width 1327 height 170
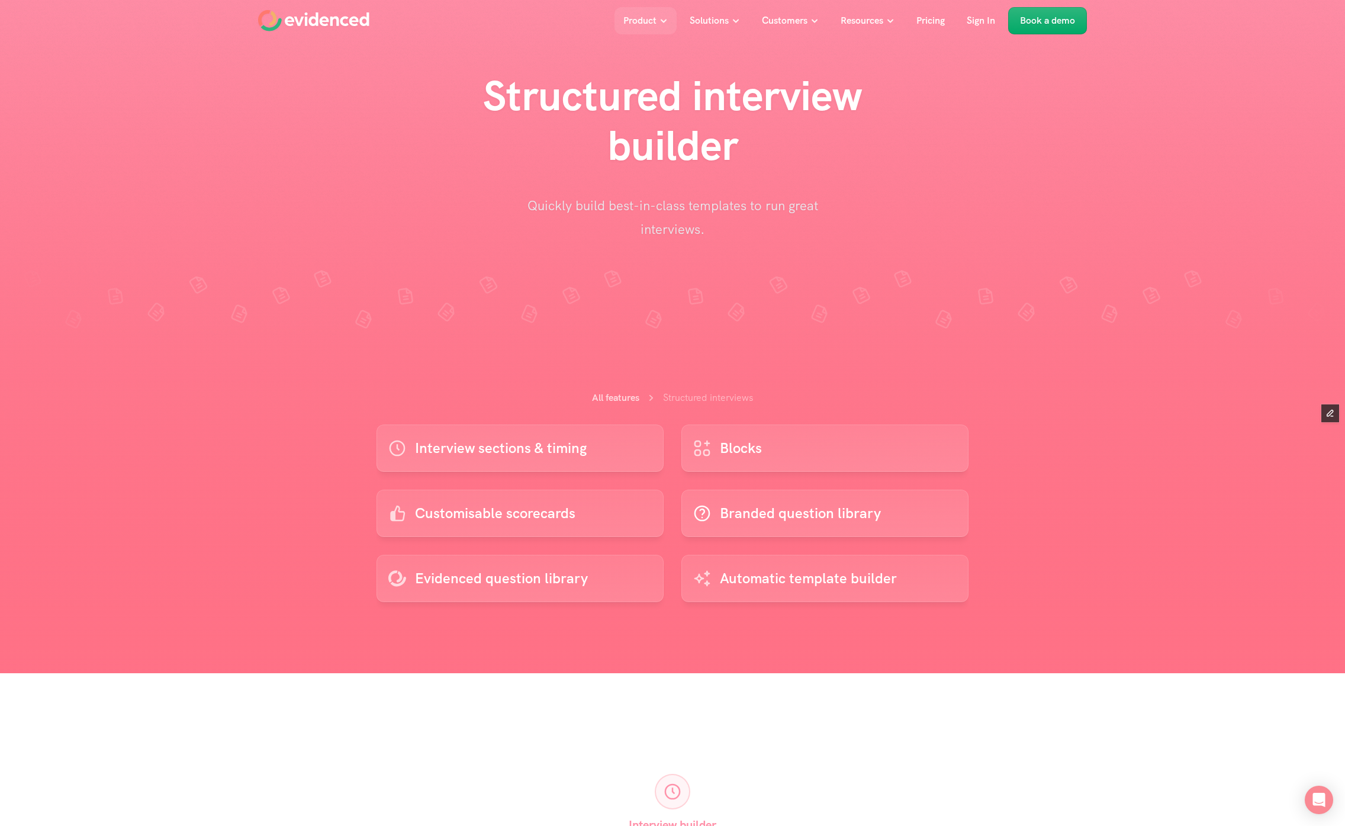
click at [1175, 289] on li at bounding box center [1193, 297] width 36 height 77
